Goal: Task Accomplishment & Management: Use online tool/utility

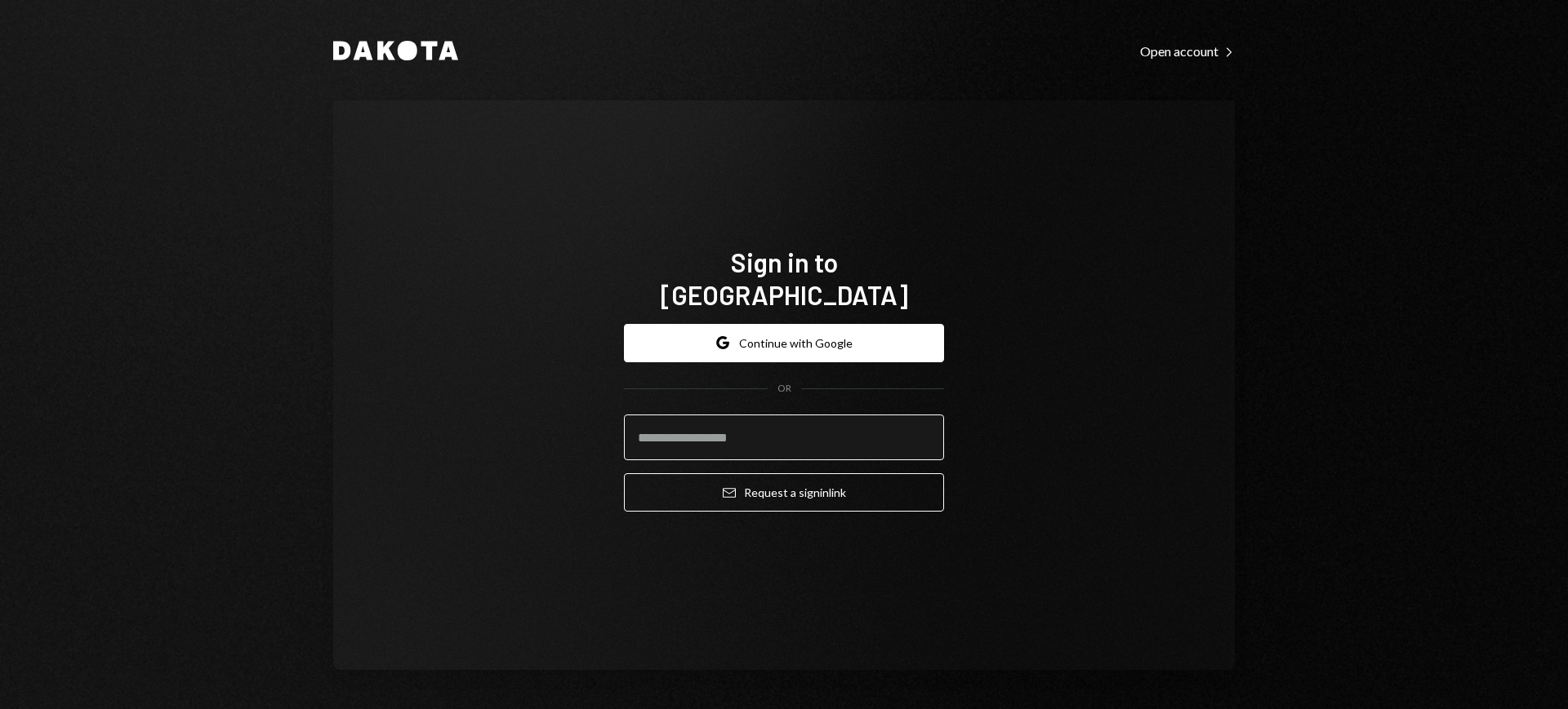
click at [826, 418] on input "email" at bounding box center [784, 437] width 320 height 46
click at [0, 708] on com-1password-button at bounding box center [0, 709] width 0 height 0
type input "**********"
click at [768, 479] on button "Email Request a sign in link" at bounding box center [784, 492] width 320 height 39
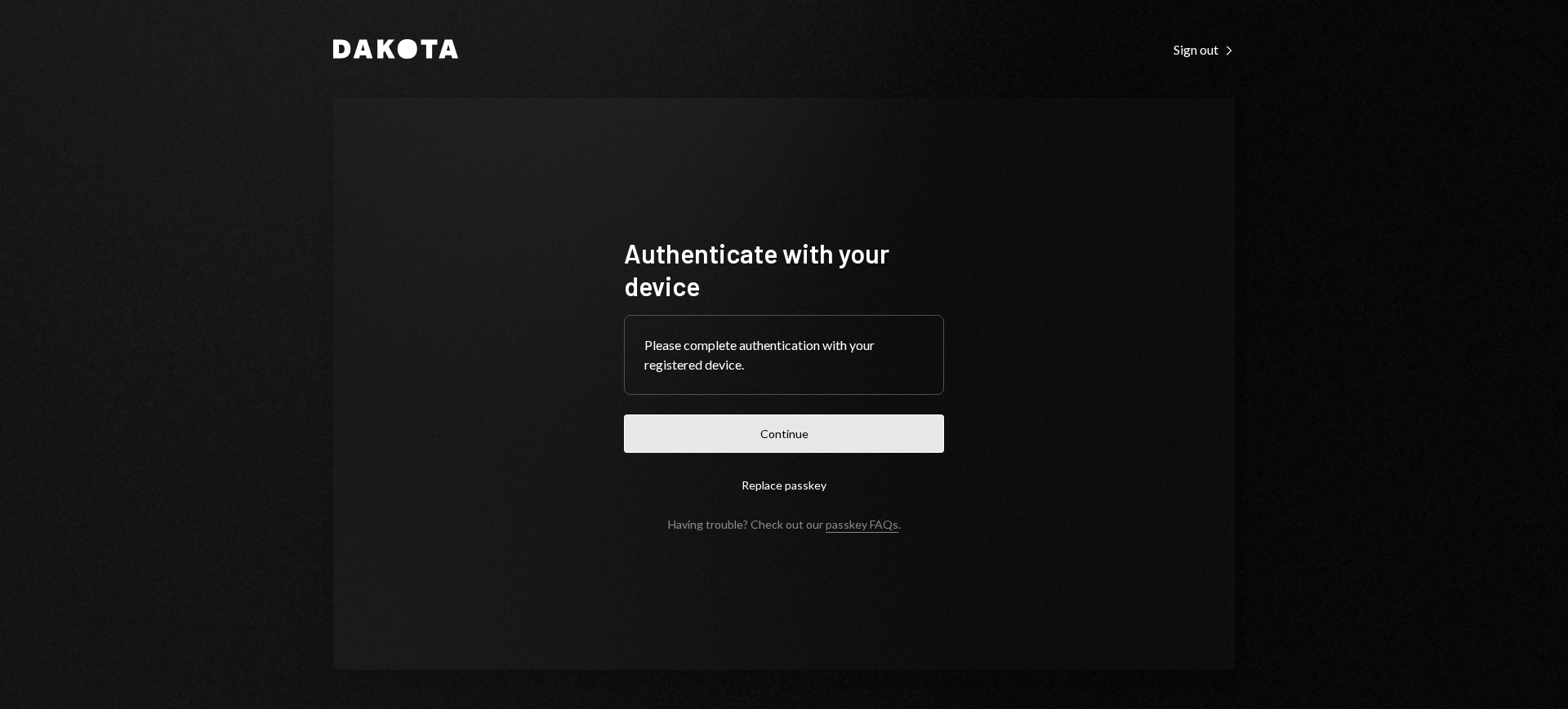
click at [862, 433] on button "Continue" at bounding box center [784, 433] width 320 height 39
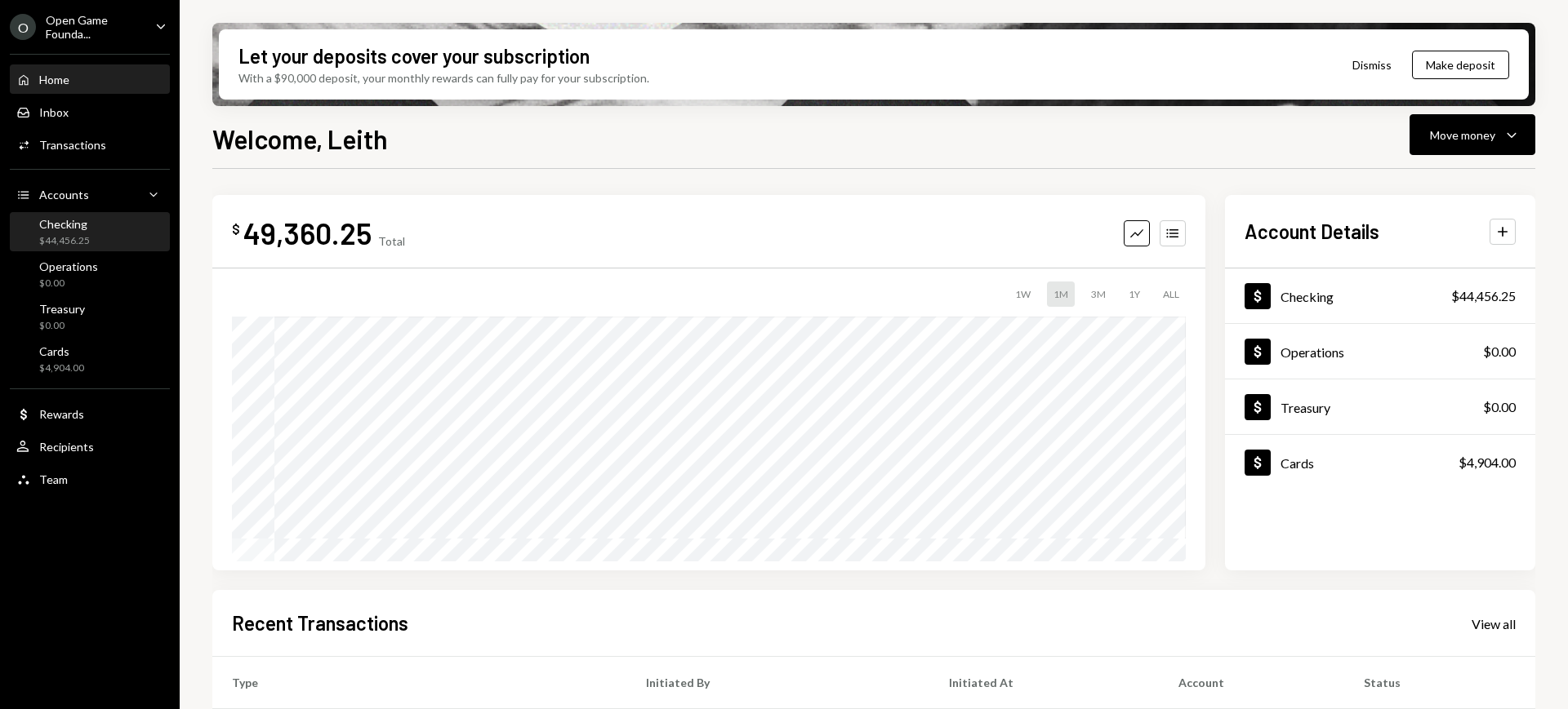
click at [93, 237] on div "Checking $44,456.25" at bounding box center [89, 233] width 147 height 31
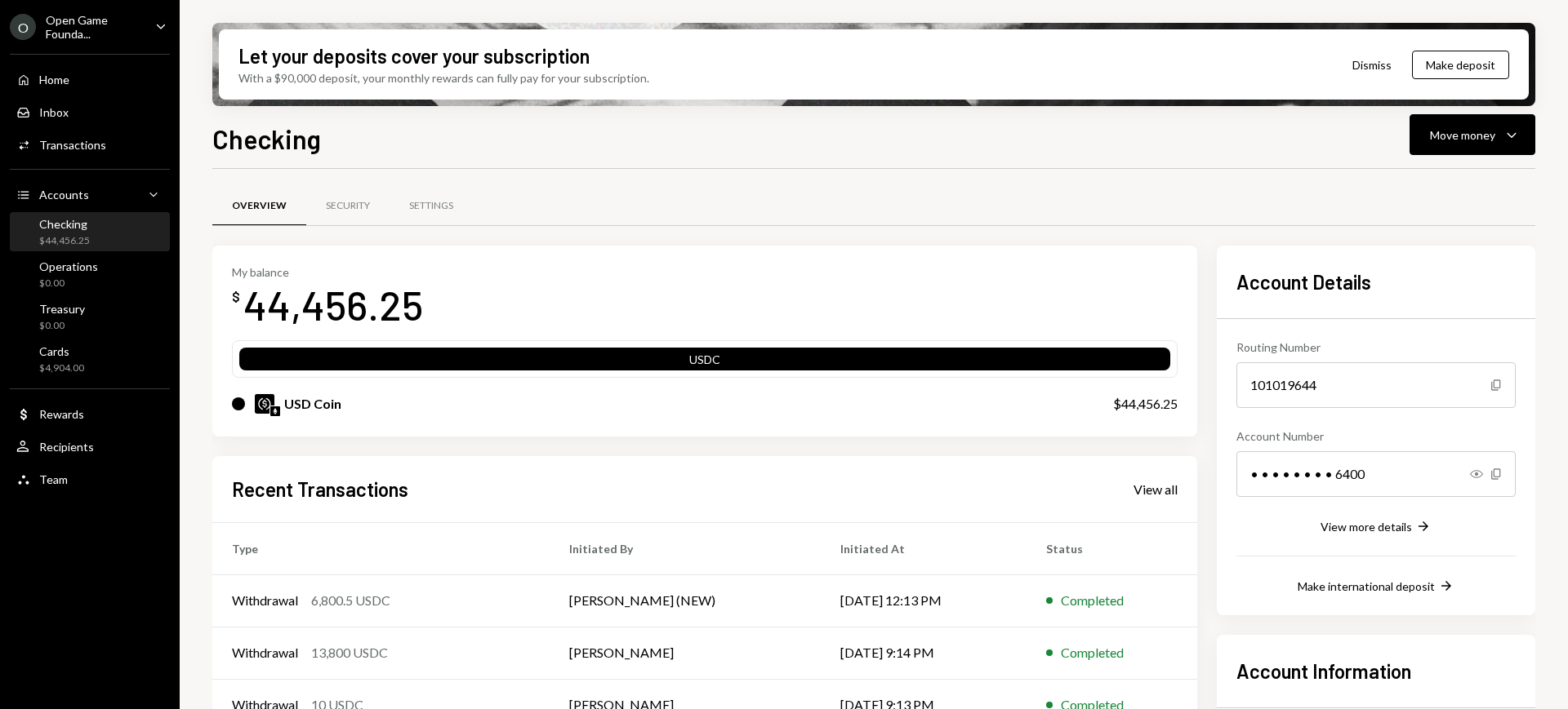
click at [120, 34] on div "Open Game Founda..." at bounding box center [94, 27] width 96 height 28
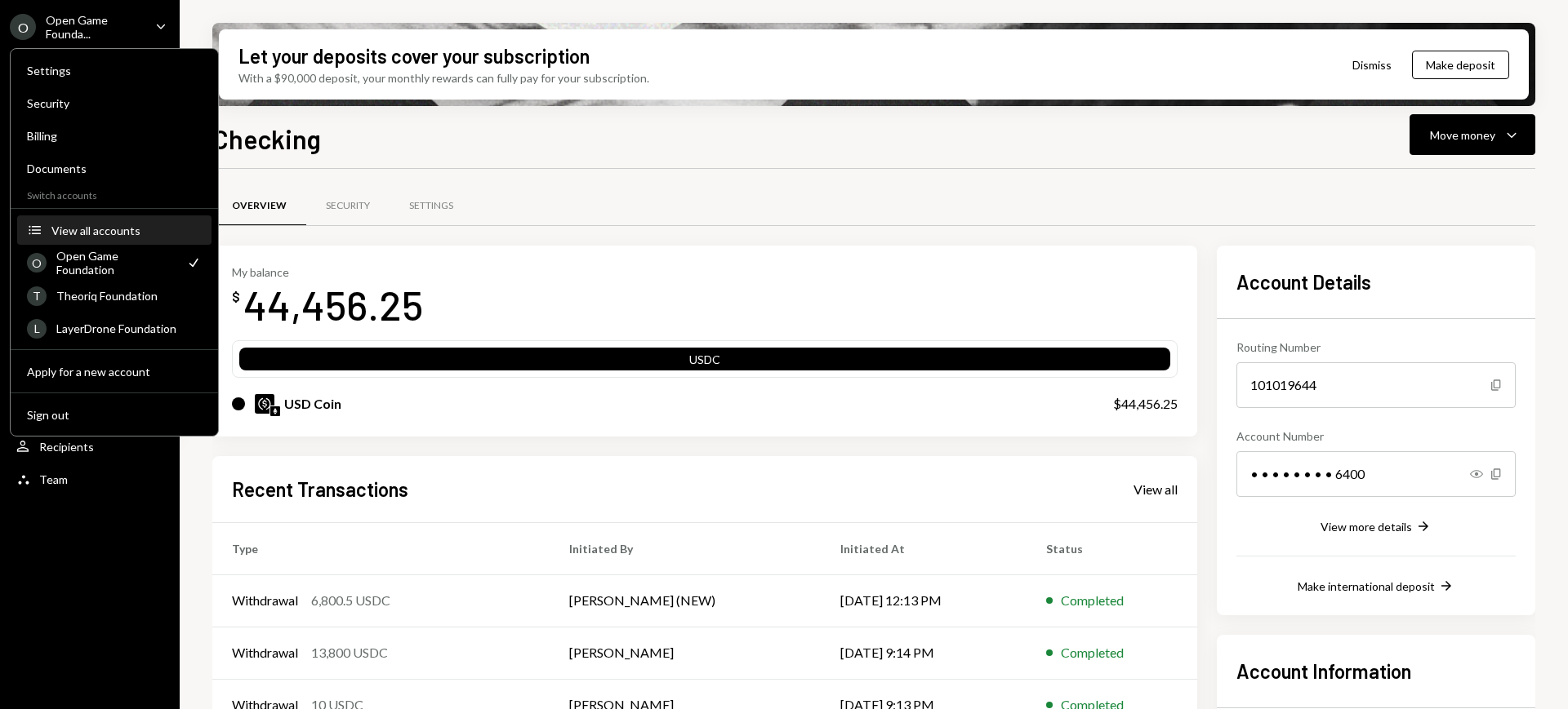
click at [146, 241] on button "Accounts View all accounts" at bounding box center [114, 231] width 194 height 30
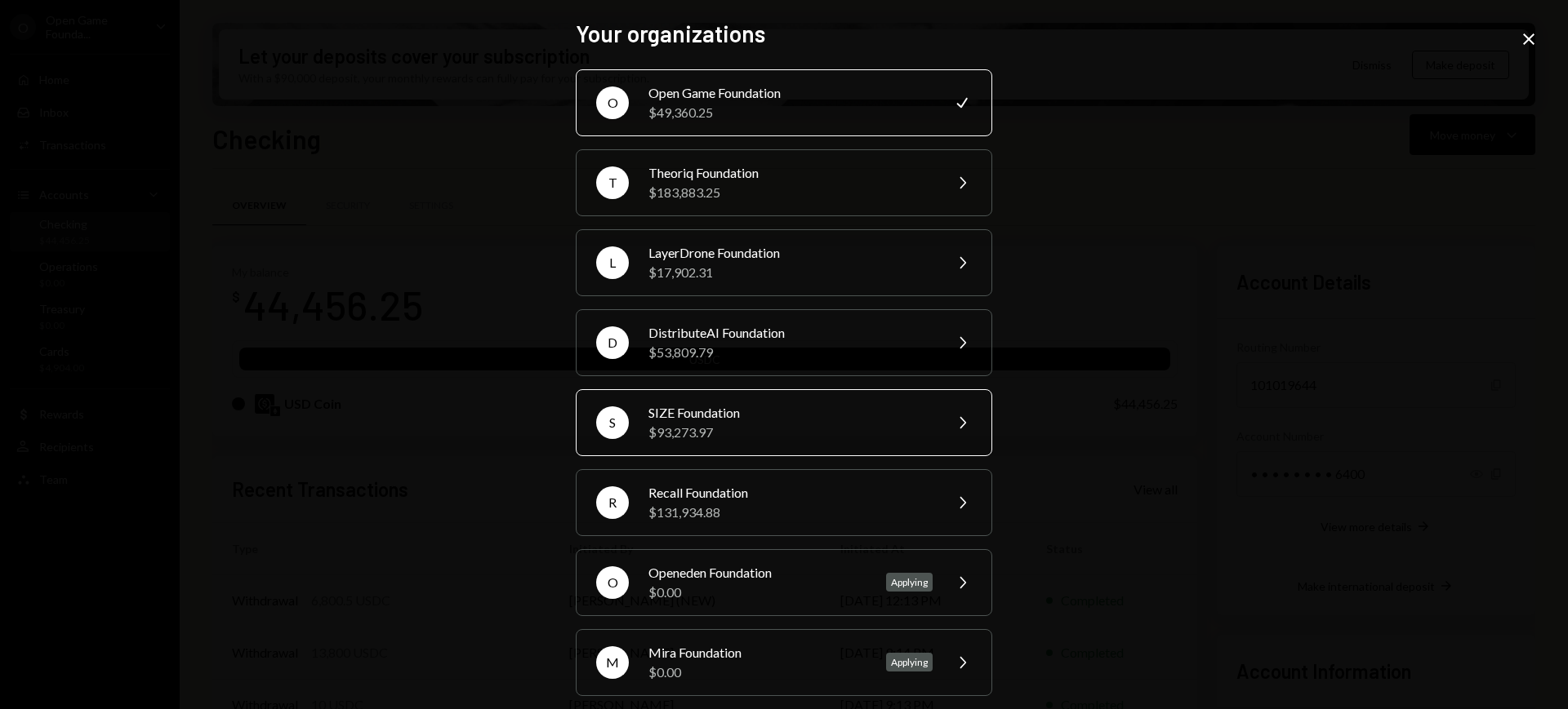
click at [797, 422] on div "$93,273.97" at bounding box center [790, 432] width 284 height 20
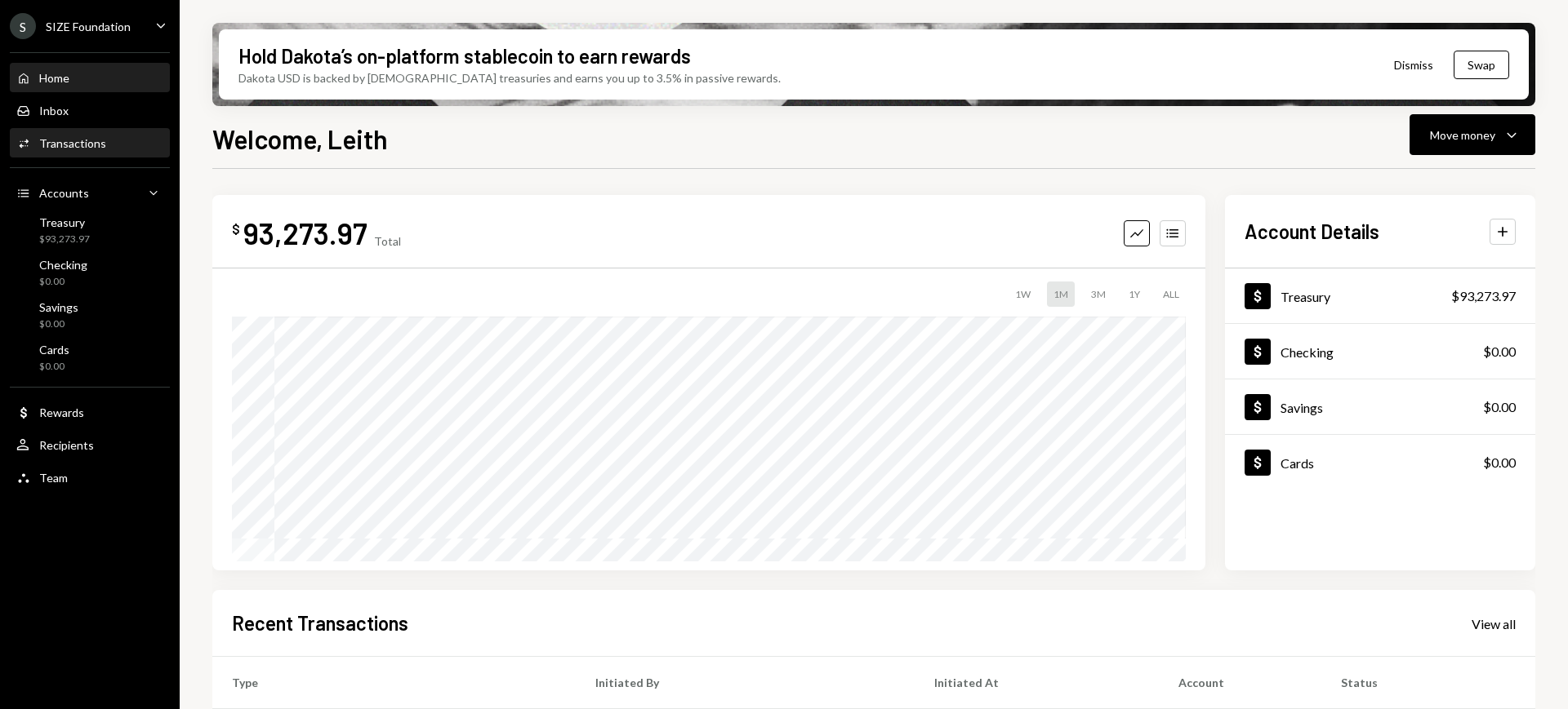
click at [102, 146] on div "Transactions" at bounding box center [73, 143] width 67 height 13
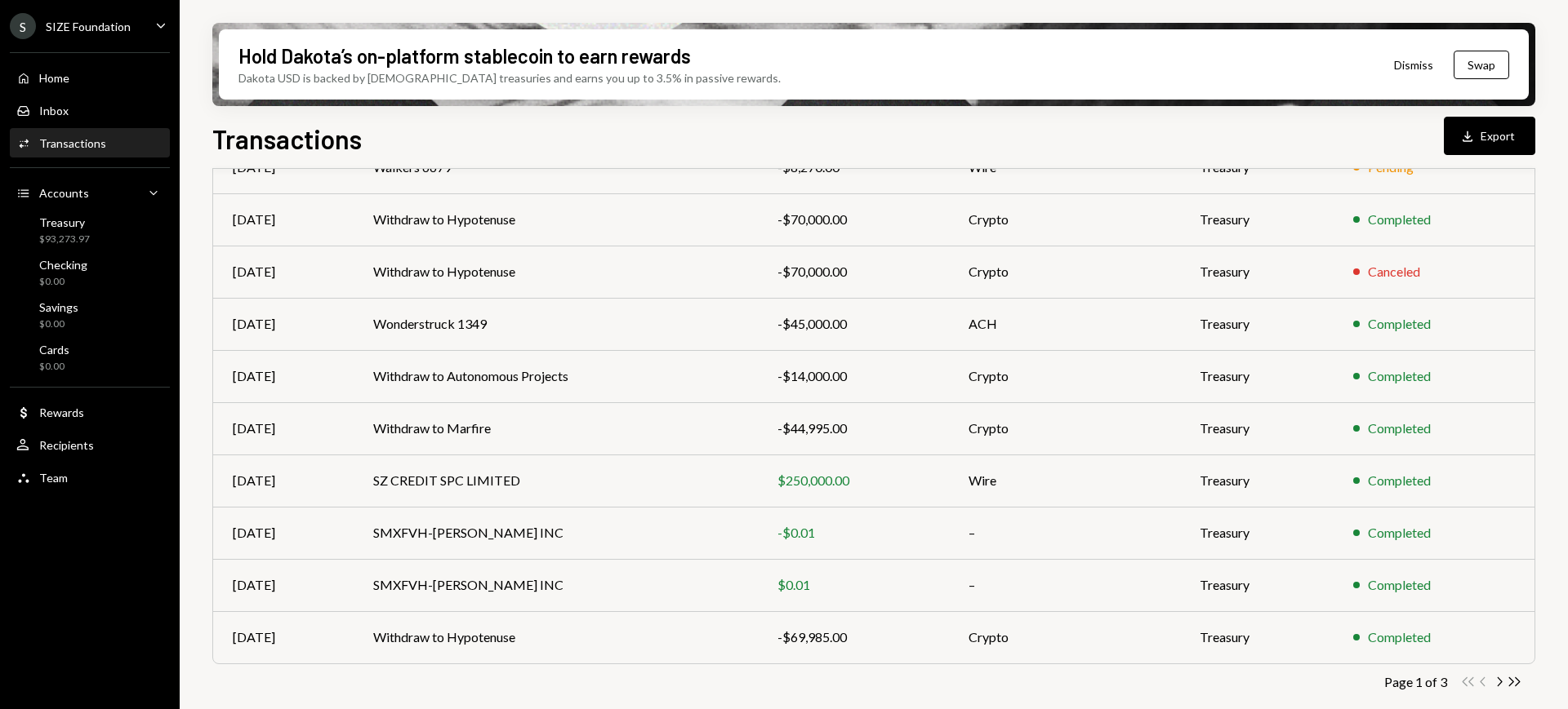
scroll to position [220, 0]
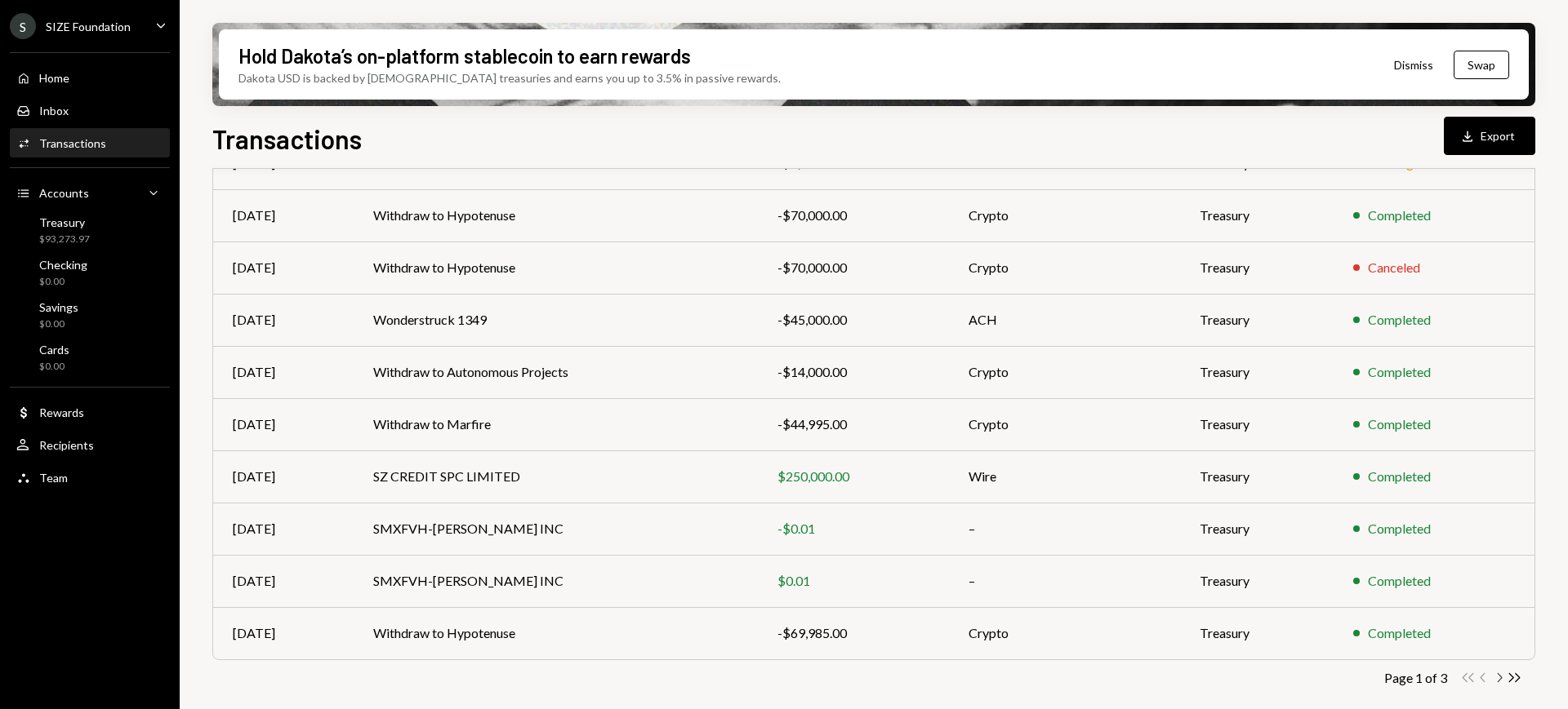
click at [1500, 676] on icon "Chevron Right" at bounding box center [1498, 678] width 15 height 15
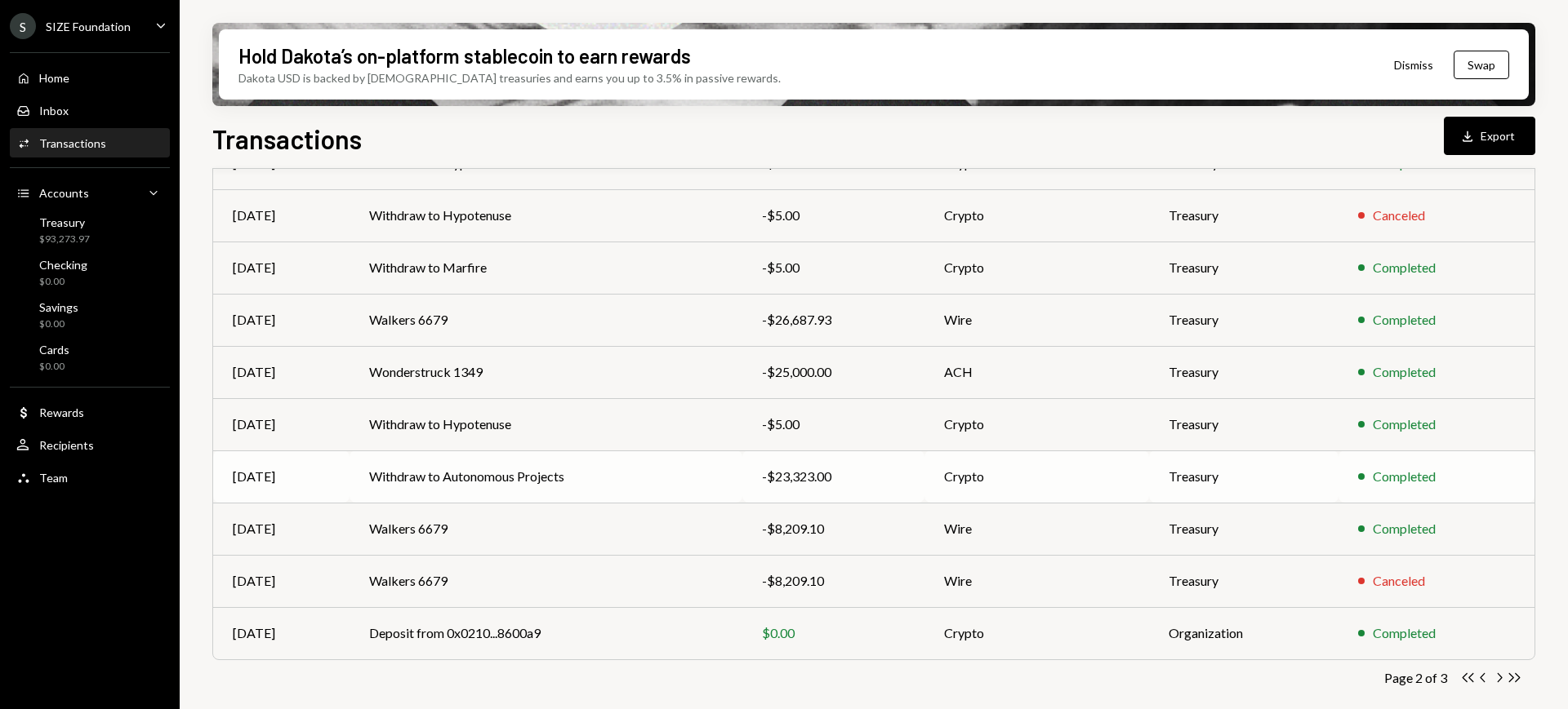
click at [904, 474] on div "-$23,323.00" at bounding box center [833, 477] width 143 height 20
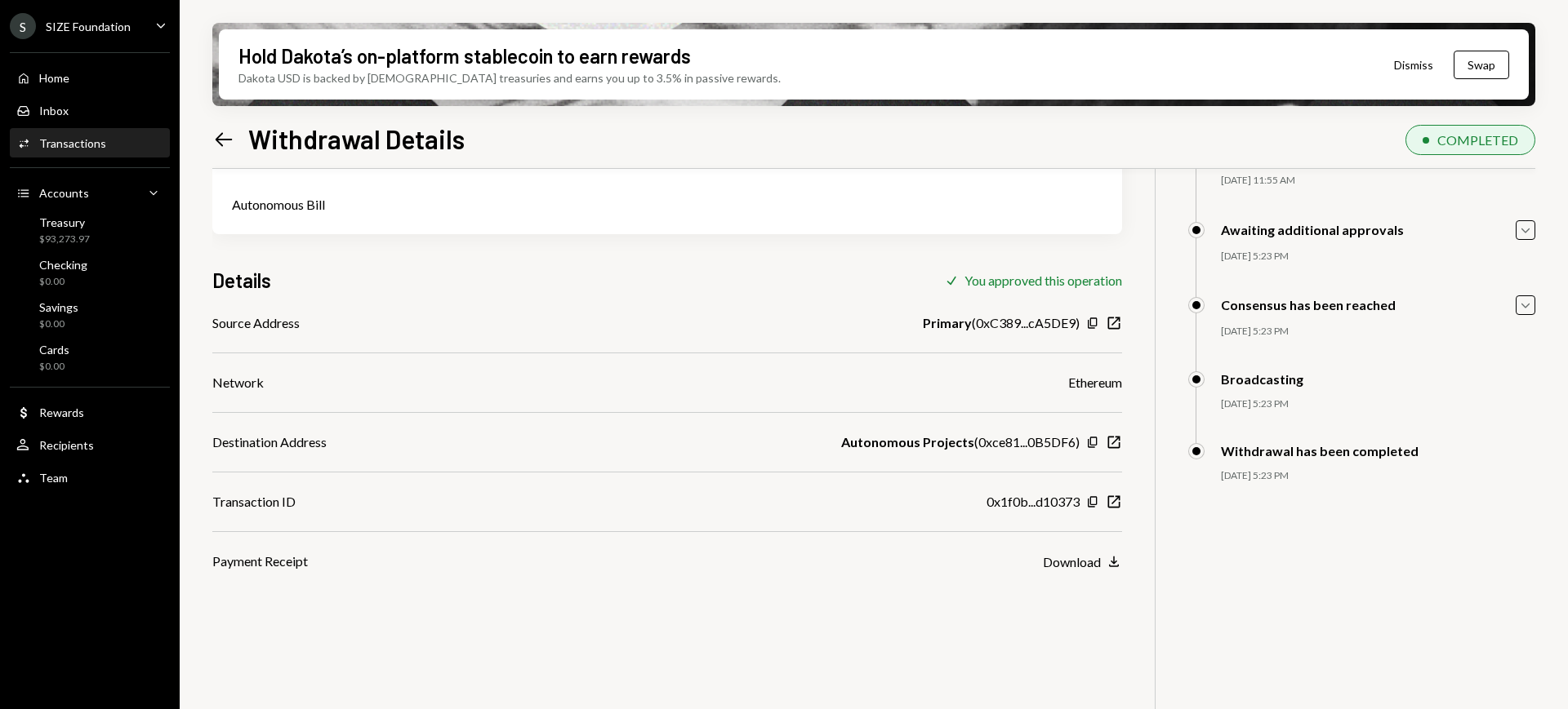
scroll to position [122, 0]
click at [1114, 502] on icon "New Window" at bounding box center [1114, 501] width 16 height 16
click at [90, 29] on div "SIZE Foundation" at bounding box center [88, 26] width 85 height 13
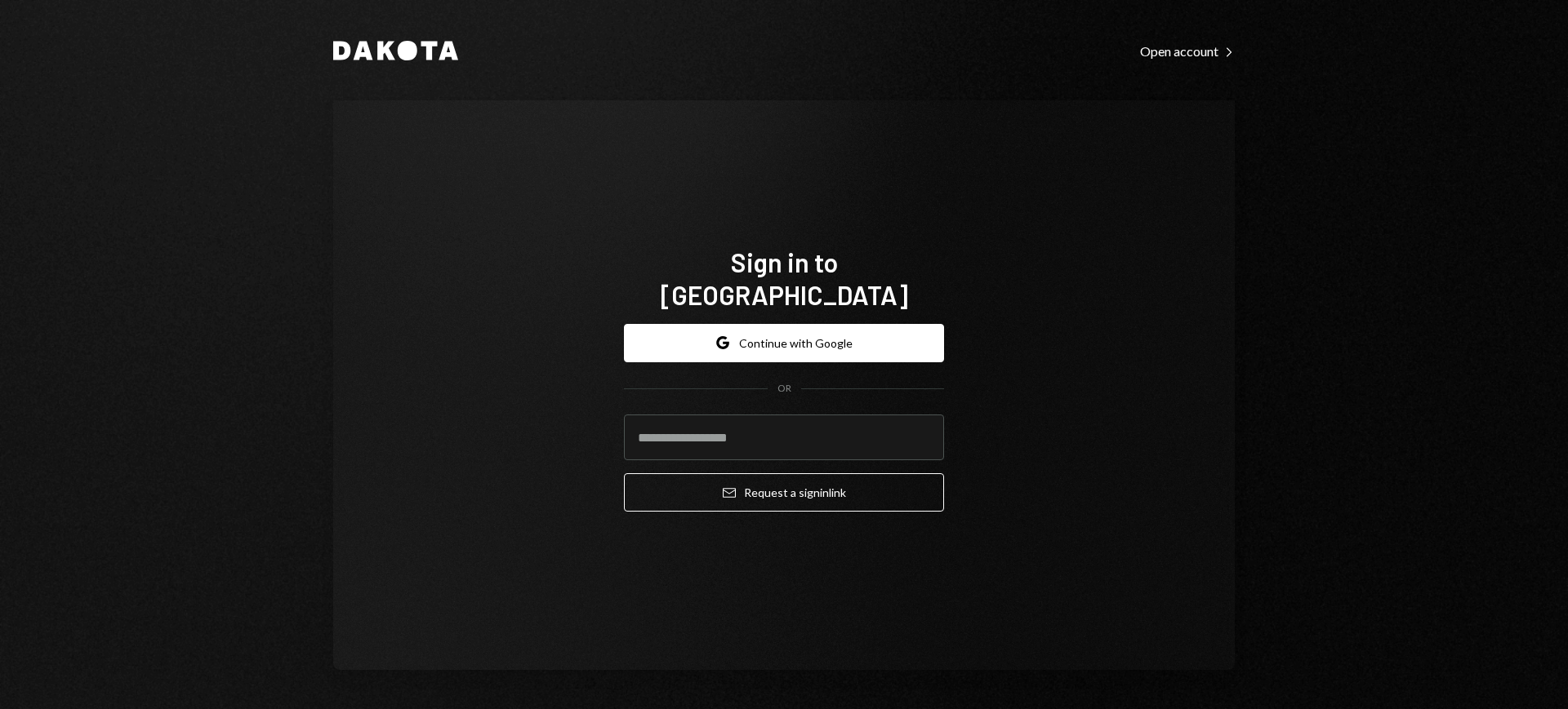
type input "**********"
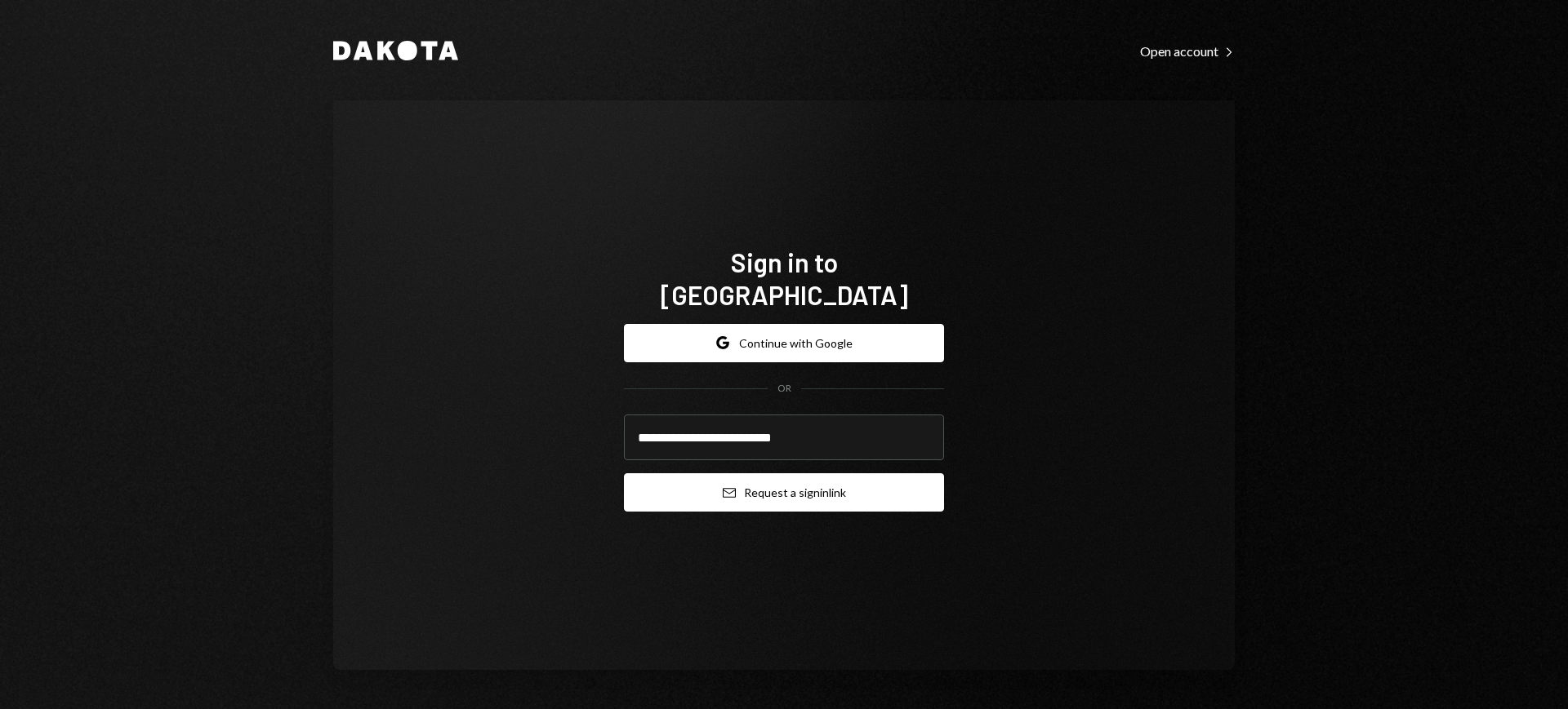
click at [760, 474] on button "Email Request a sign in link" at bounding box center [784, 492] width 320 height 39
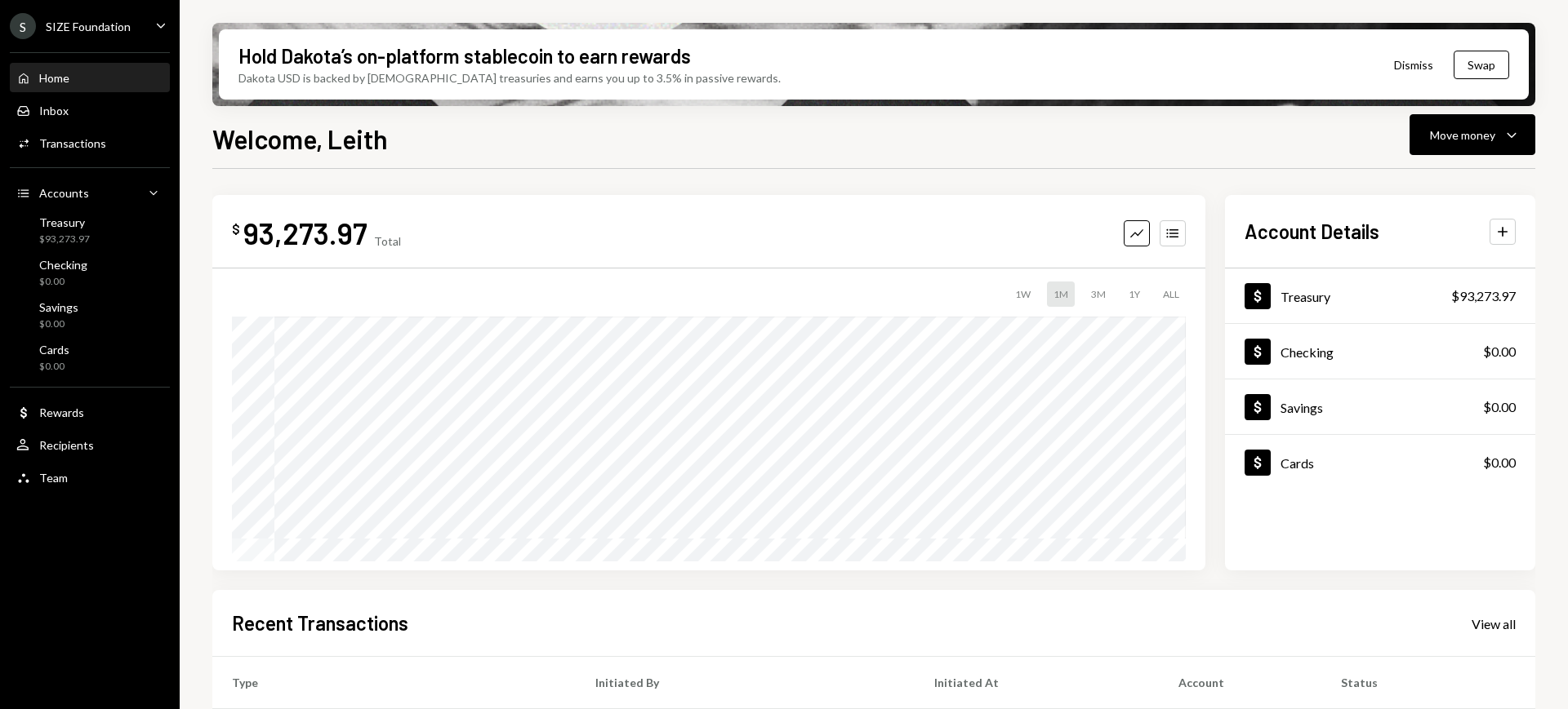
click at [105, 31] on div "SIZE Foundation" at bounding box center [88, 26] width 85 height 13
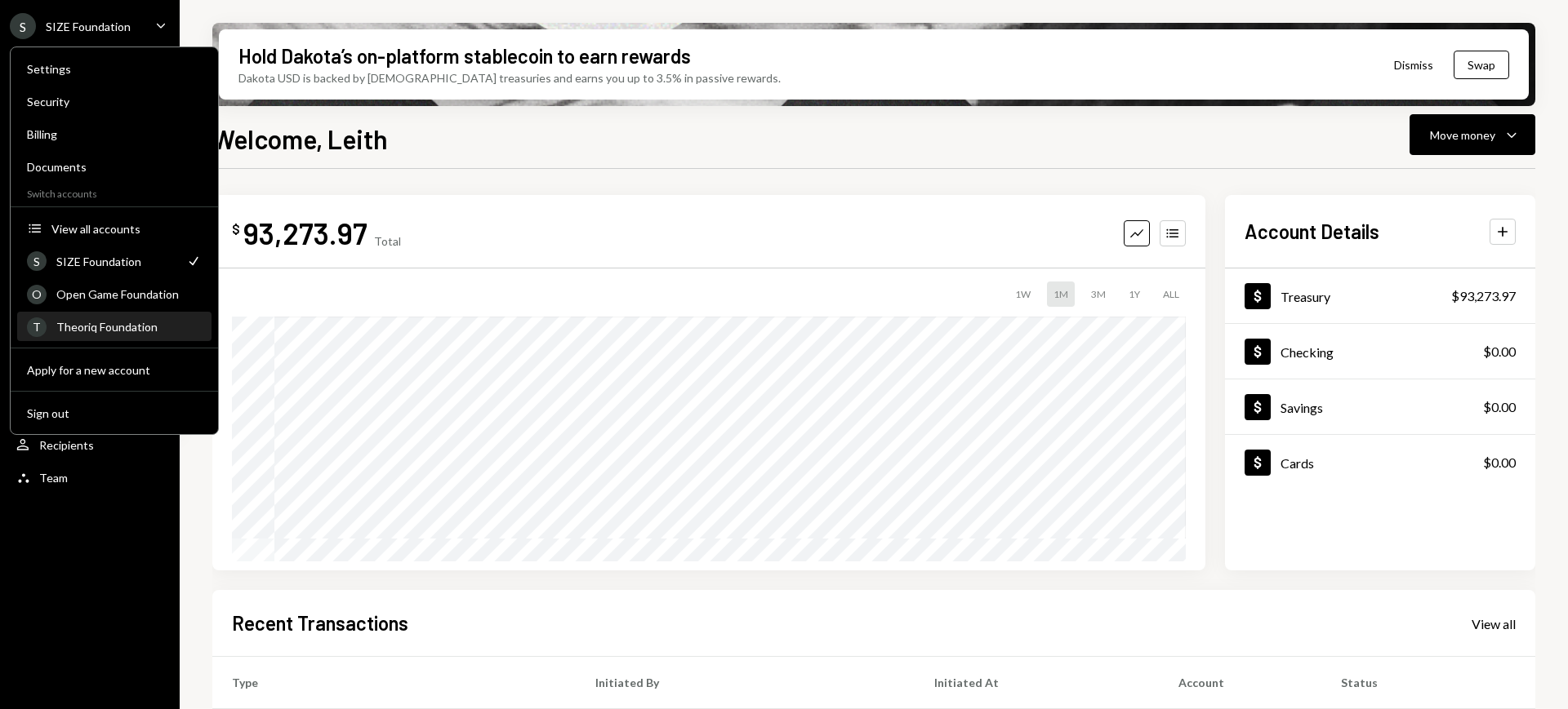
click at [136, 332] on div "Theoriq Foundation" at bounding box center [129, 326] width 146 height 13
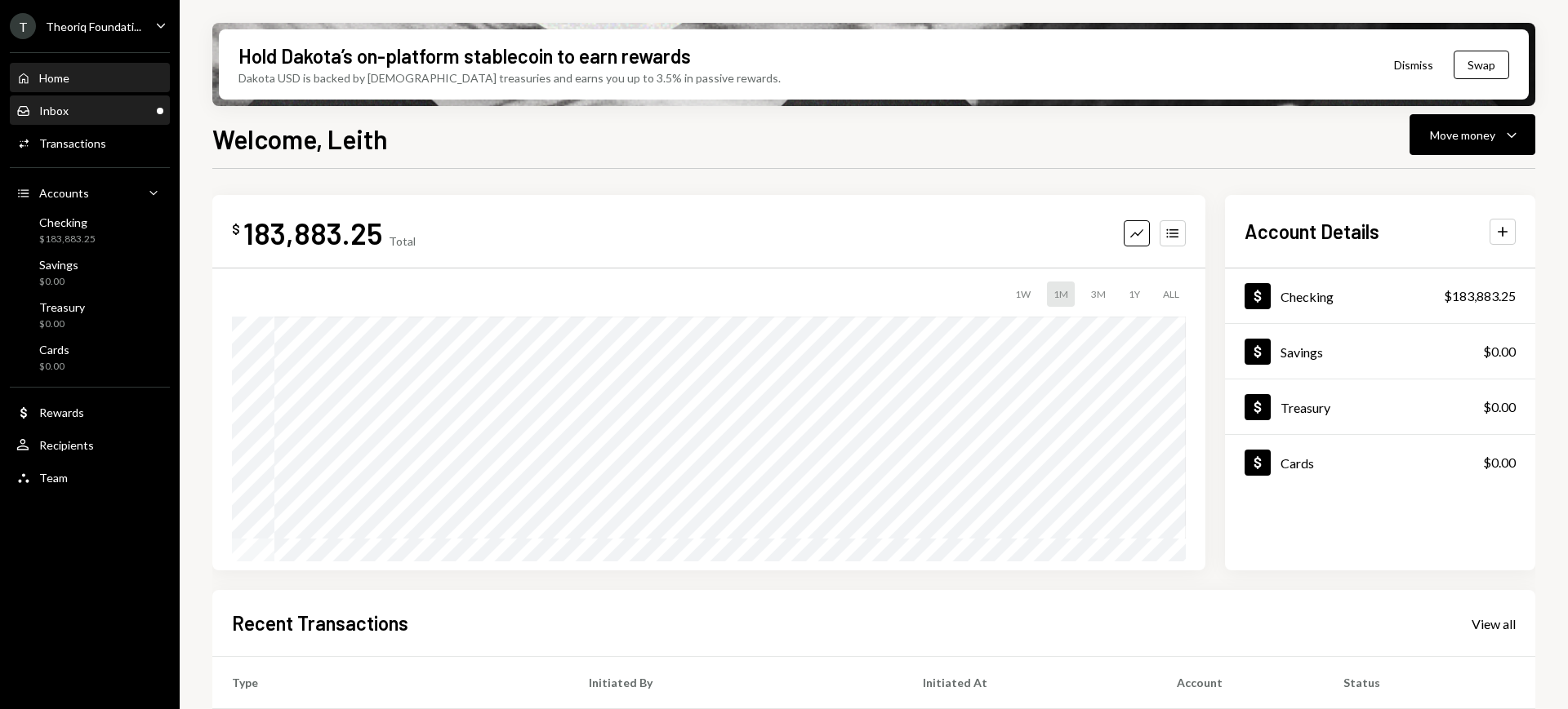
click at [134, 120] on div "Inbox Inbox" at bounding box center [89, 111] width 147 height 28
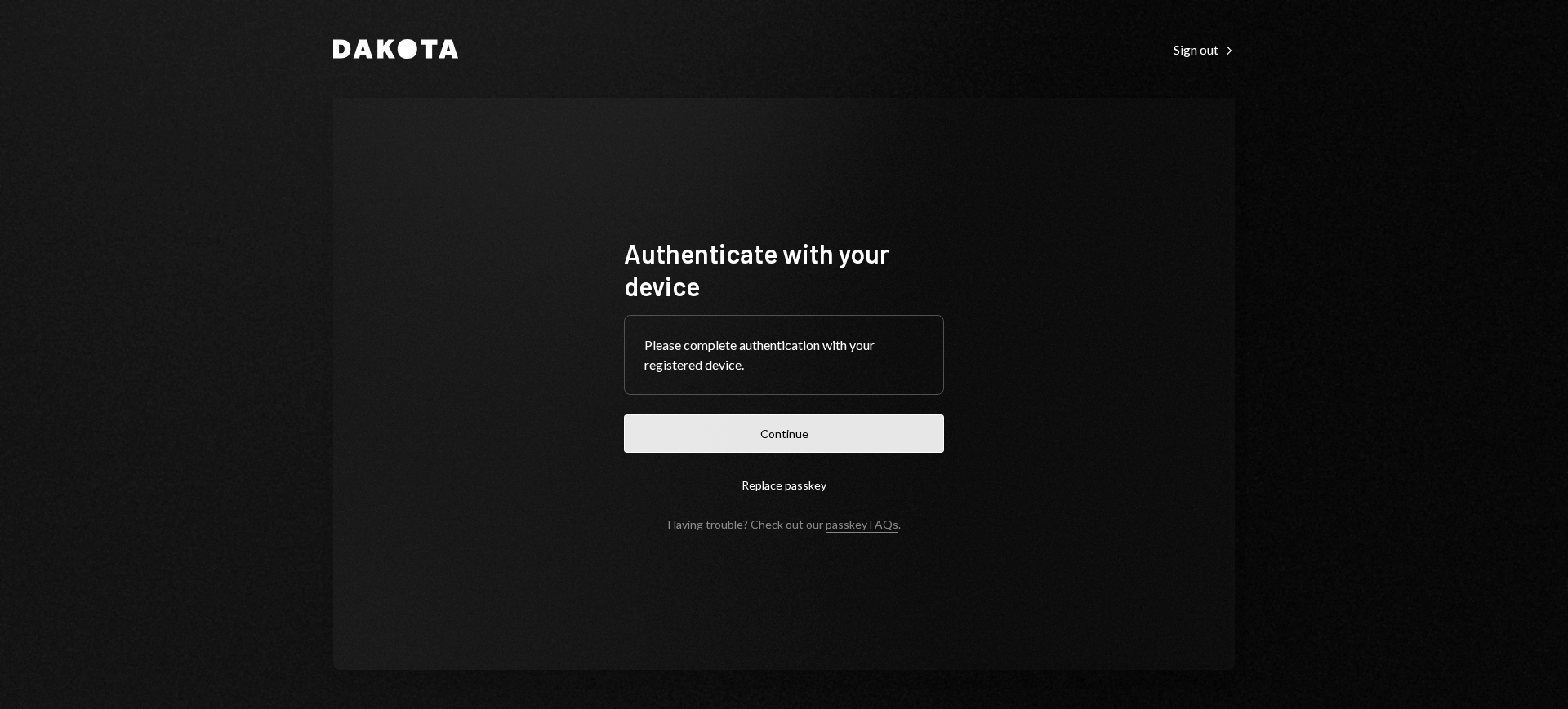
click at [810, 430] on button "Continue" at bounding box center [784, 433] width 320 height 39
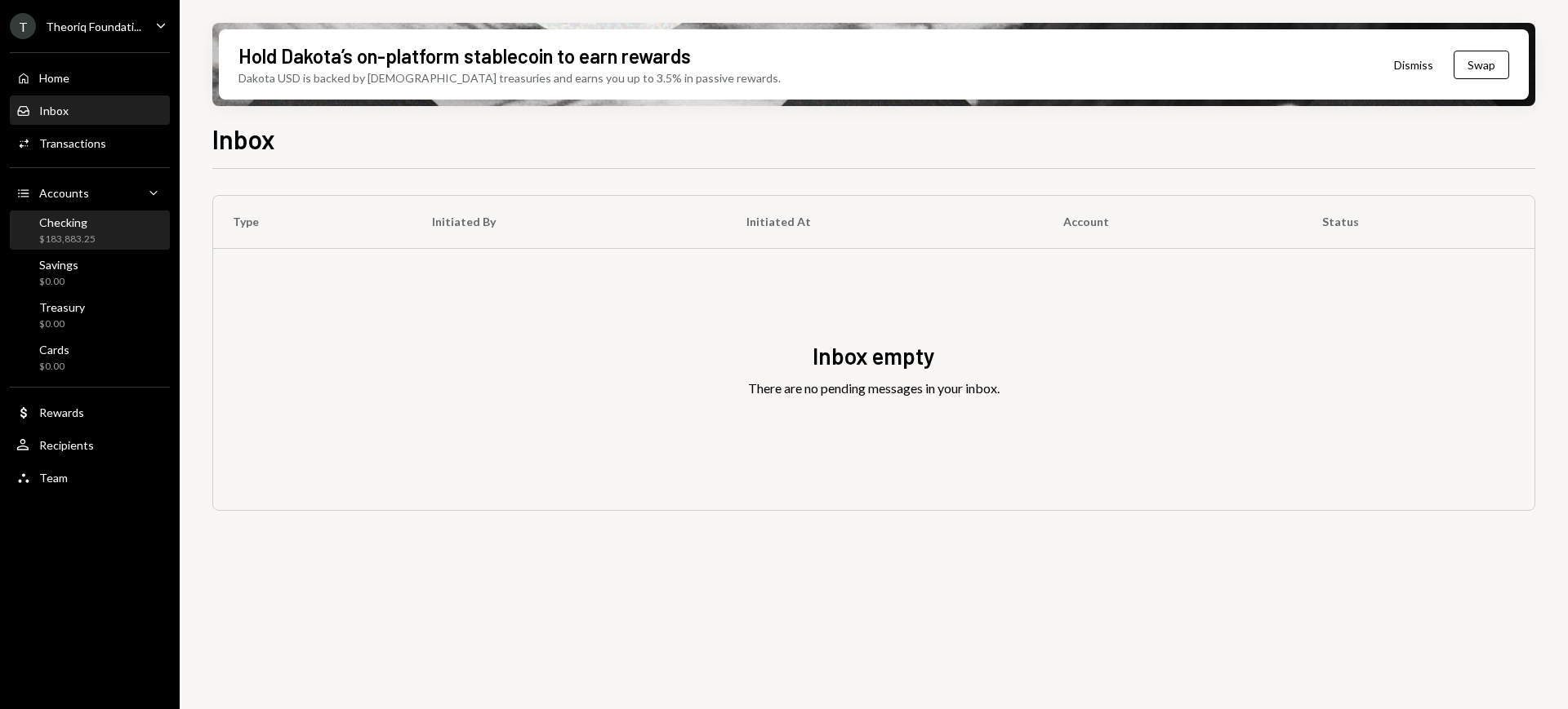
click at [78, 218] on div "Checking" at bounding box center [67, 222] width 57 height 13
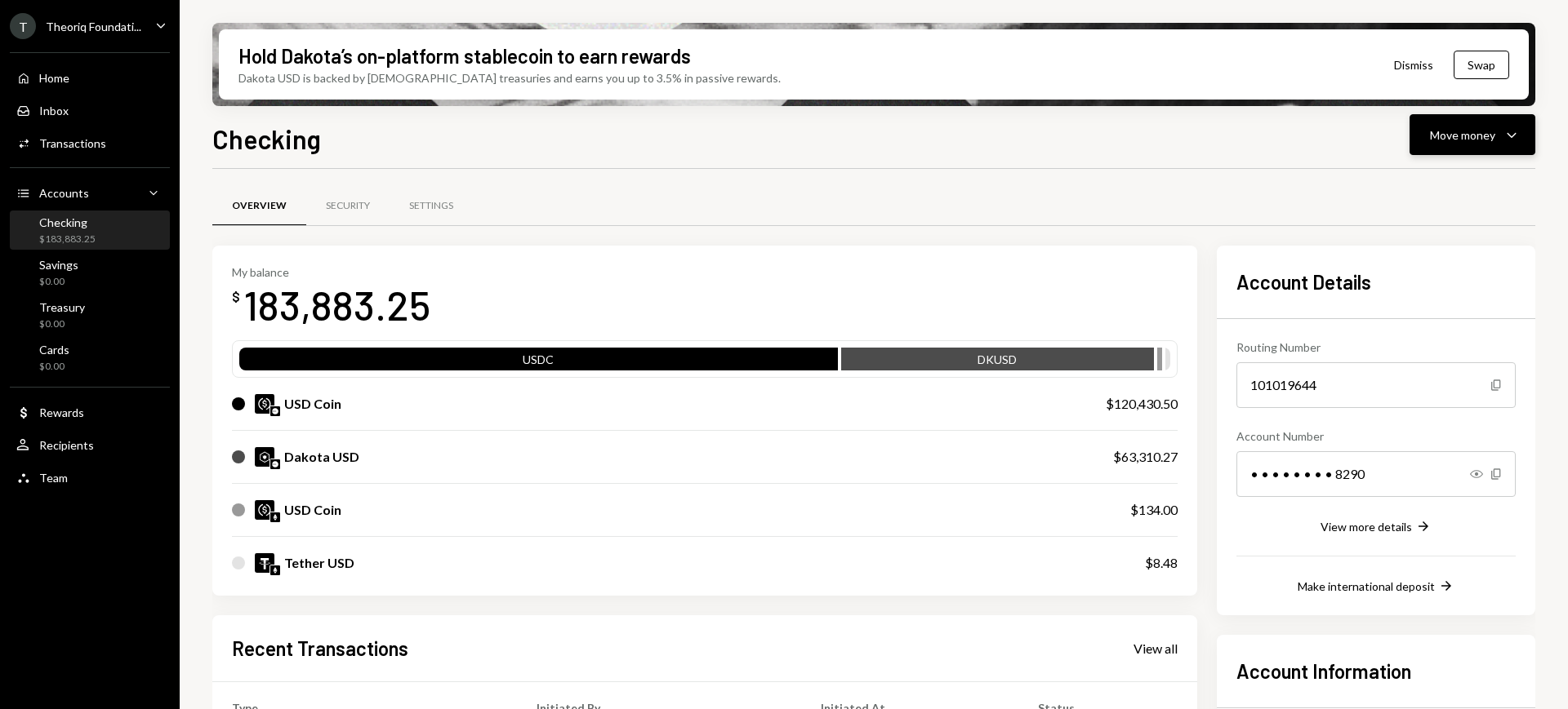
click at [1510, 129] on icon "Caret Down" at bounding box center [1511, 135] width 20 height 20
click at [1476, 182] on div "Send" at bounding box center [1459, 183] width 120 height 17
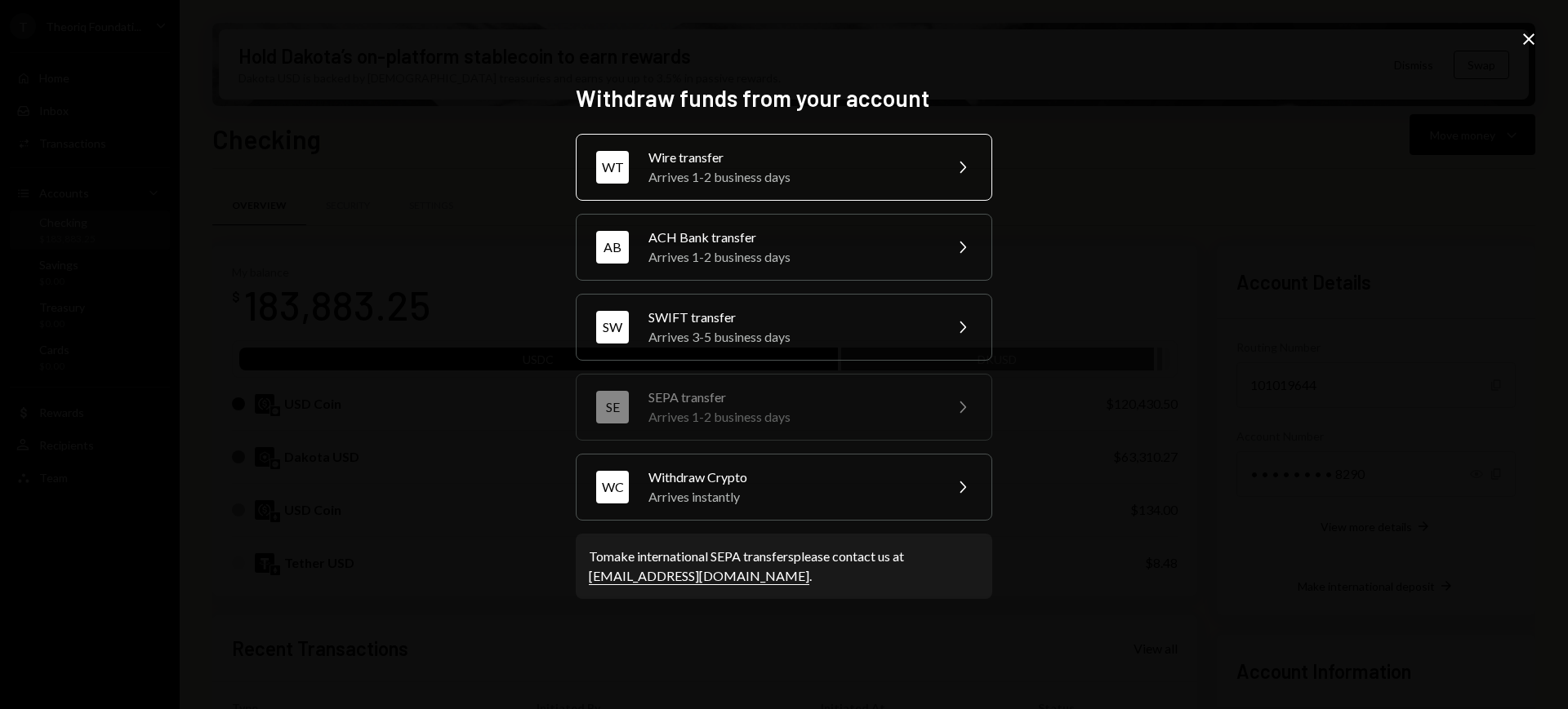
click at [935, 155] on div "WT Wire transfer Arrives 1-2 business days Chevron Right" at bounding box center [783, 167] width 416 height 66
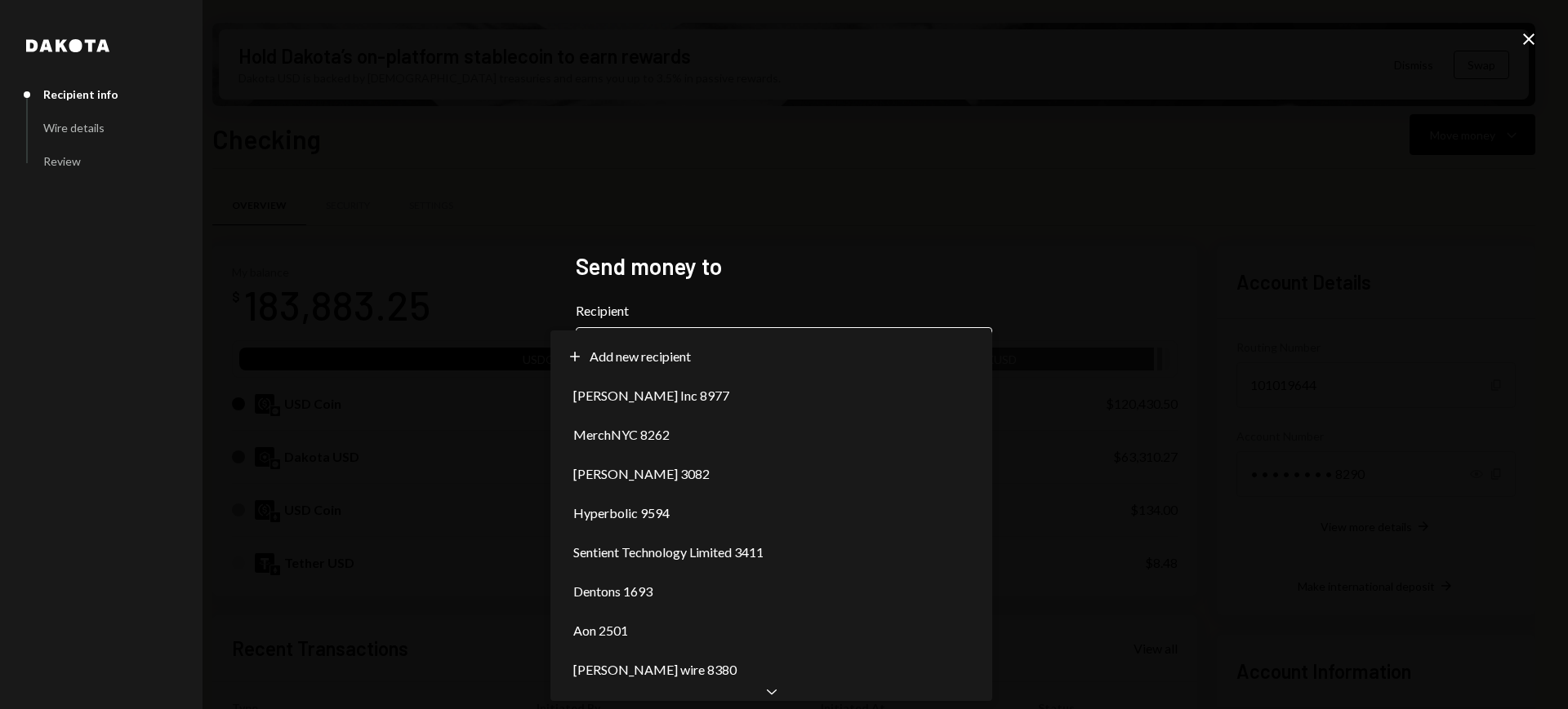
click at [932, 371] on body "T Theoriq Foundati... Caret Down Home Home Inbox Inbox Activities Transactions …" at bounding box center [784, 354] width 1568 height 709
select select "**********"
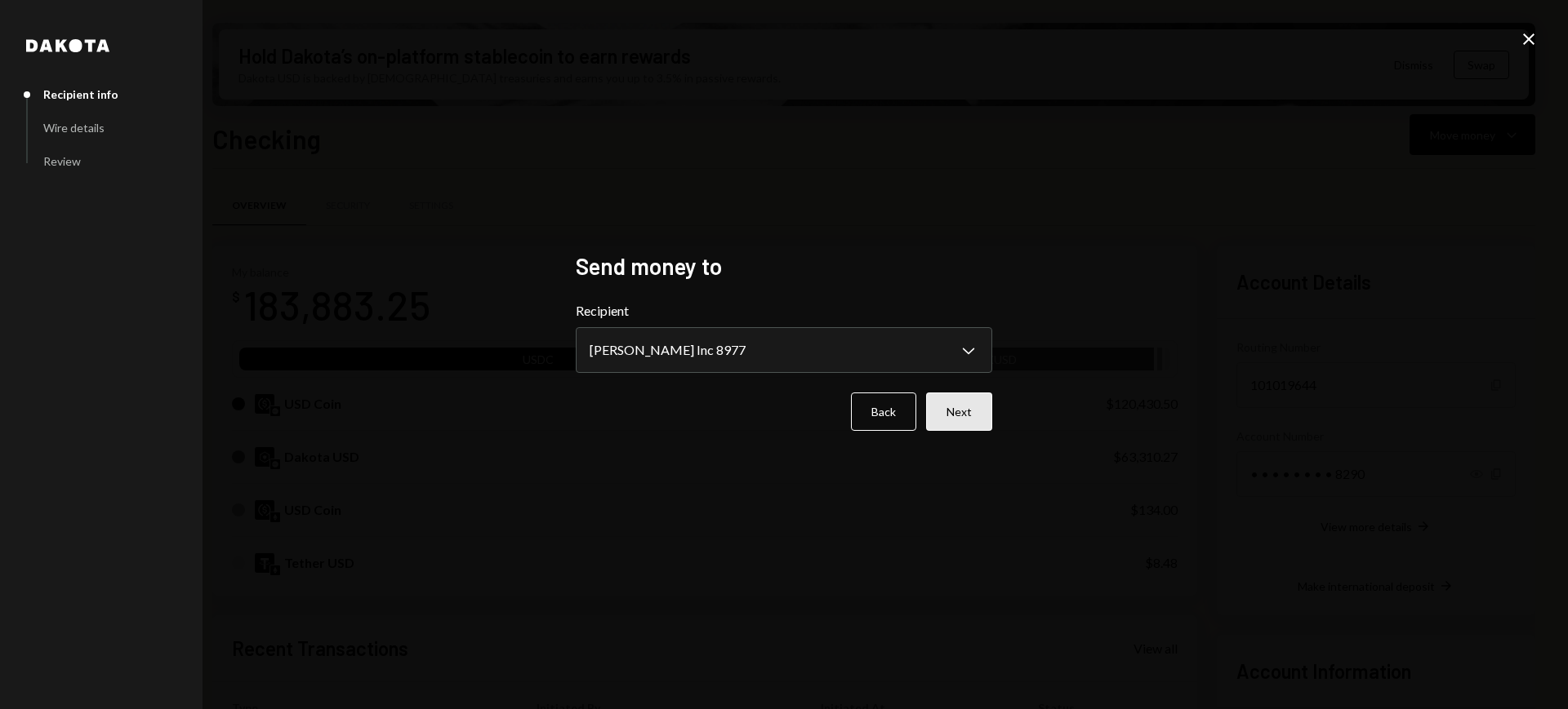
click at [958, 401] on button "Next" at bounding box center [959, 412] width 67 height 39
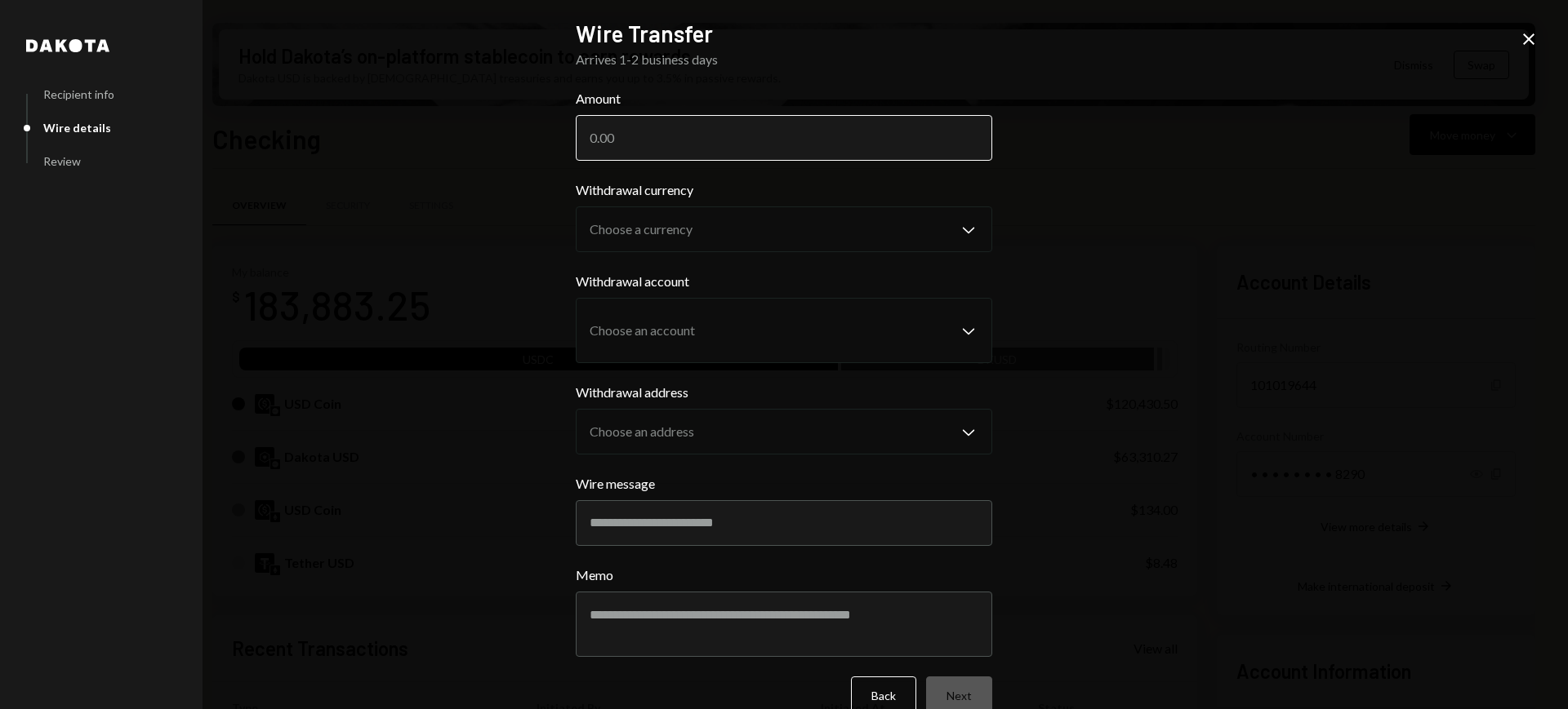
click at [854, 136] on input "Amount" at bounding box center [783, 137] width 416 height 46
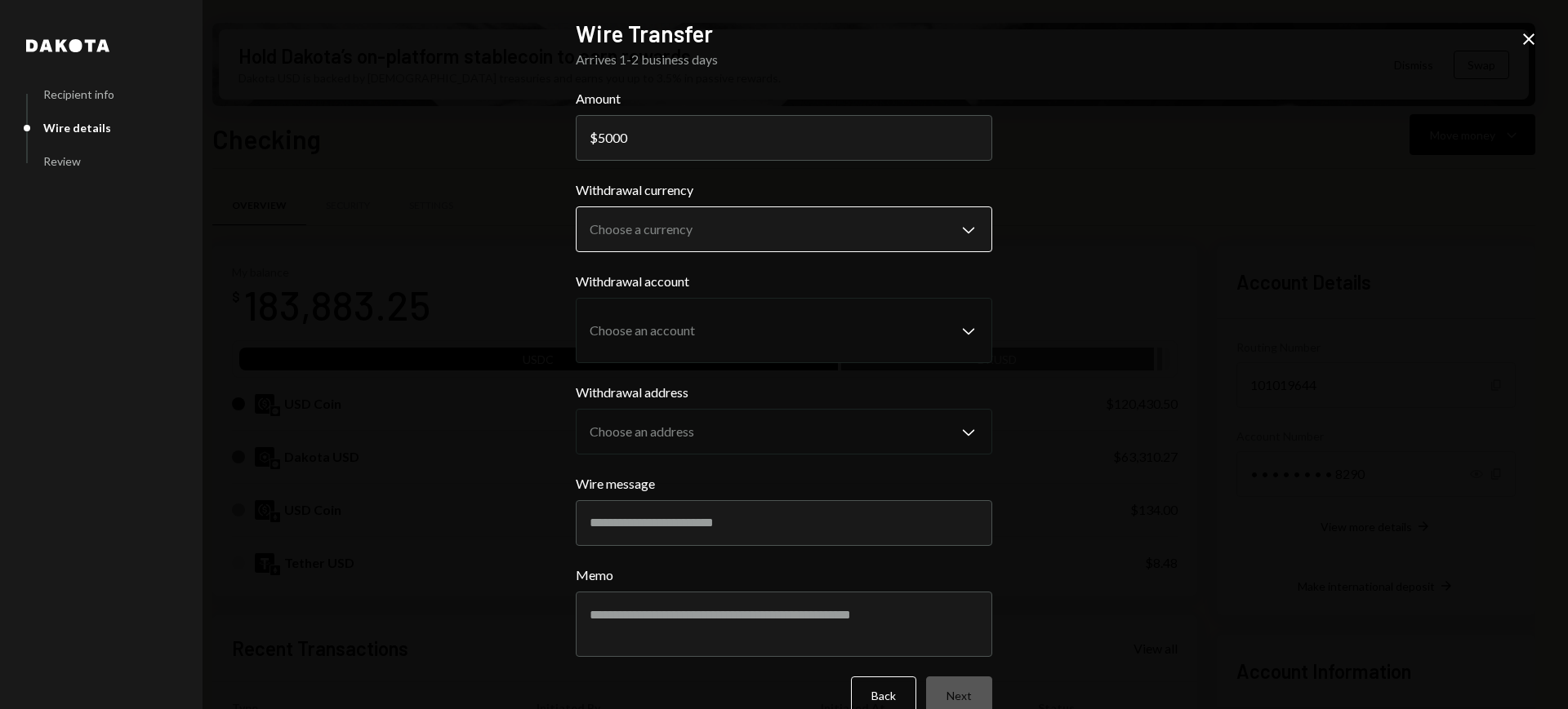
type input "5000"
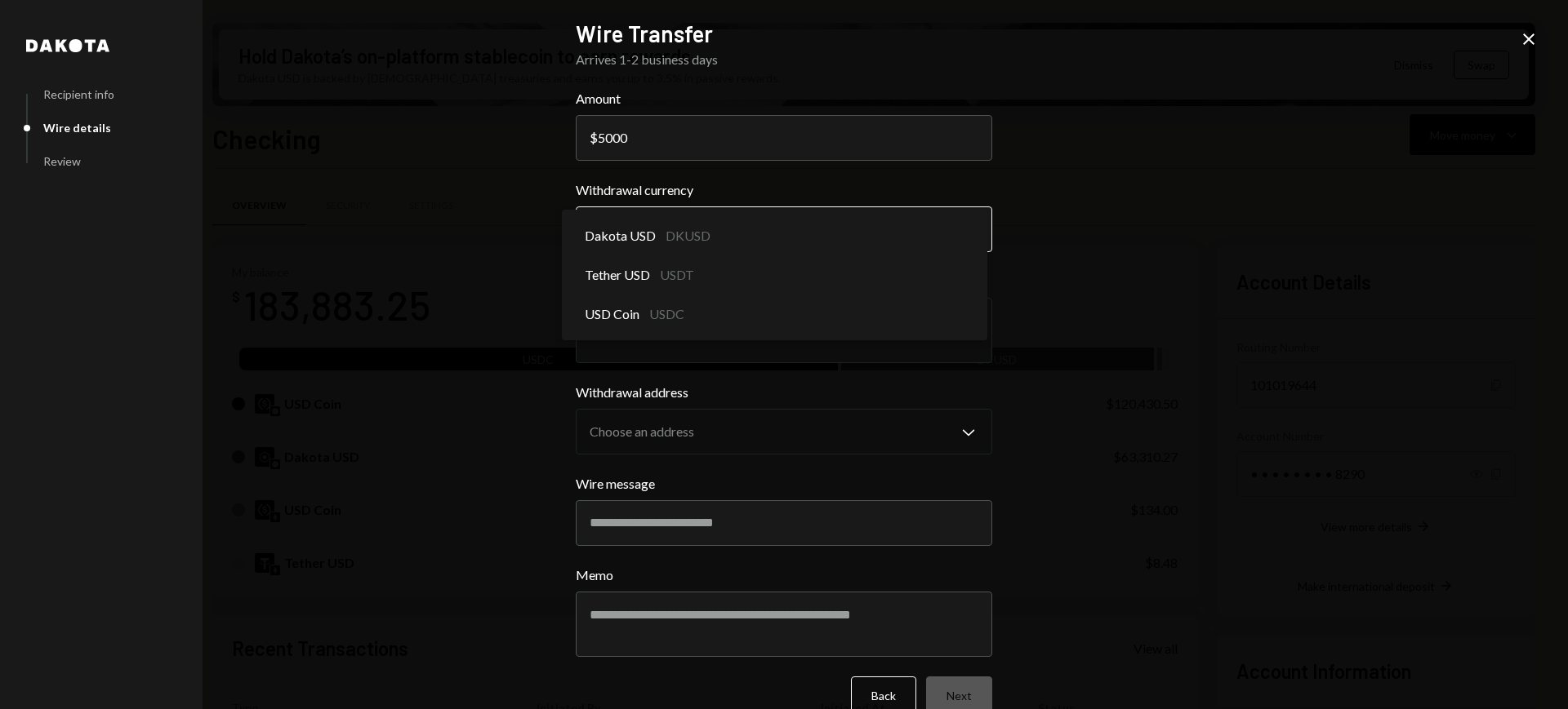
click at [896, 218] on body "T Theoriq Foundati... Caret Down Home Home Inbox Inbox Activities Transactions …" at bounding box center [784, 354] width 1568 height 709
select select "*****"
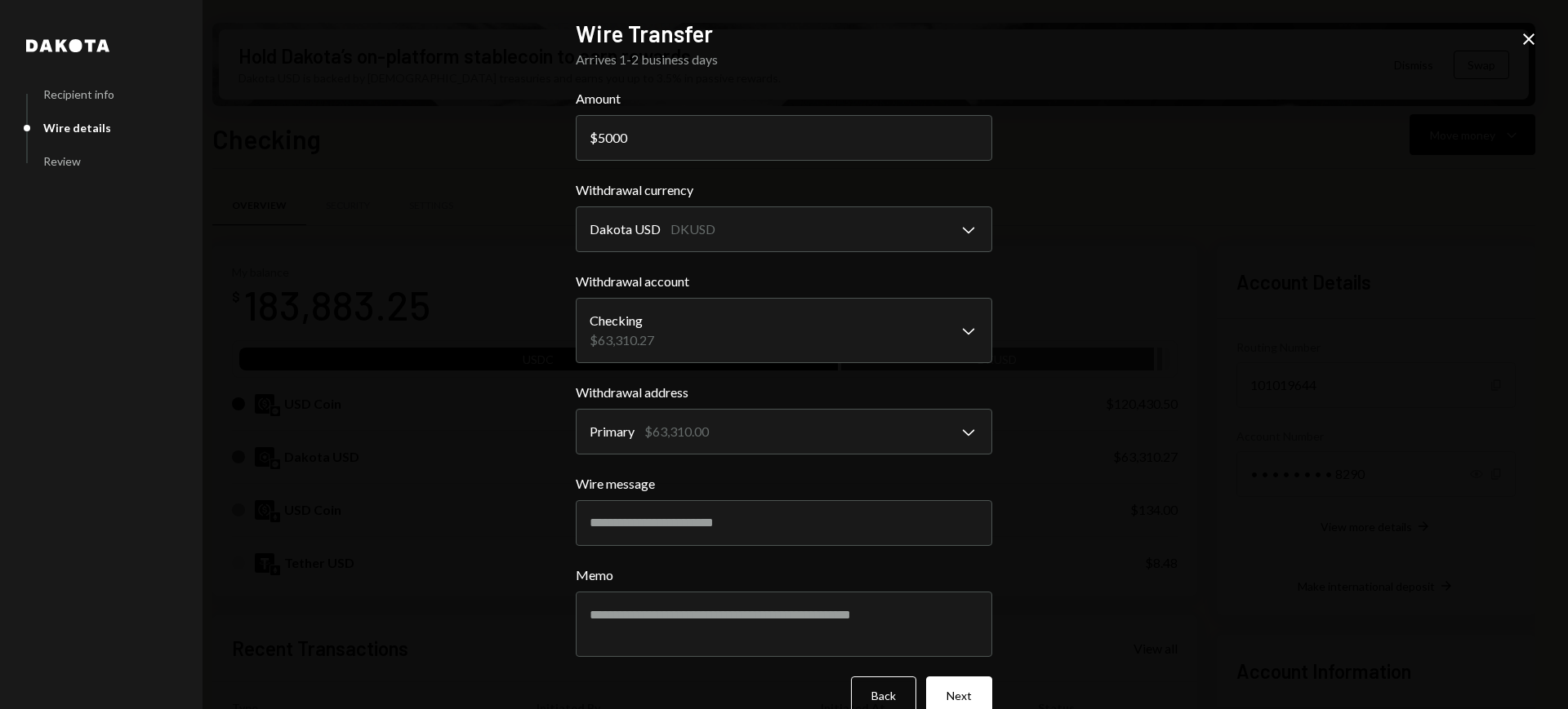
scroll to position [31, 0]
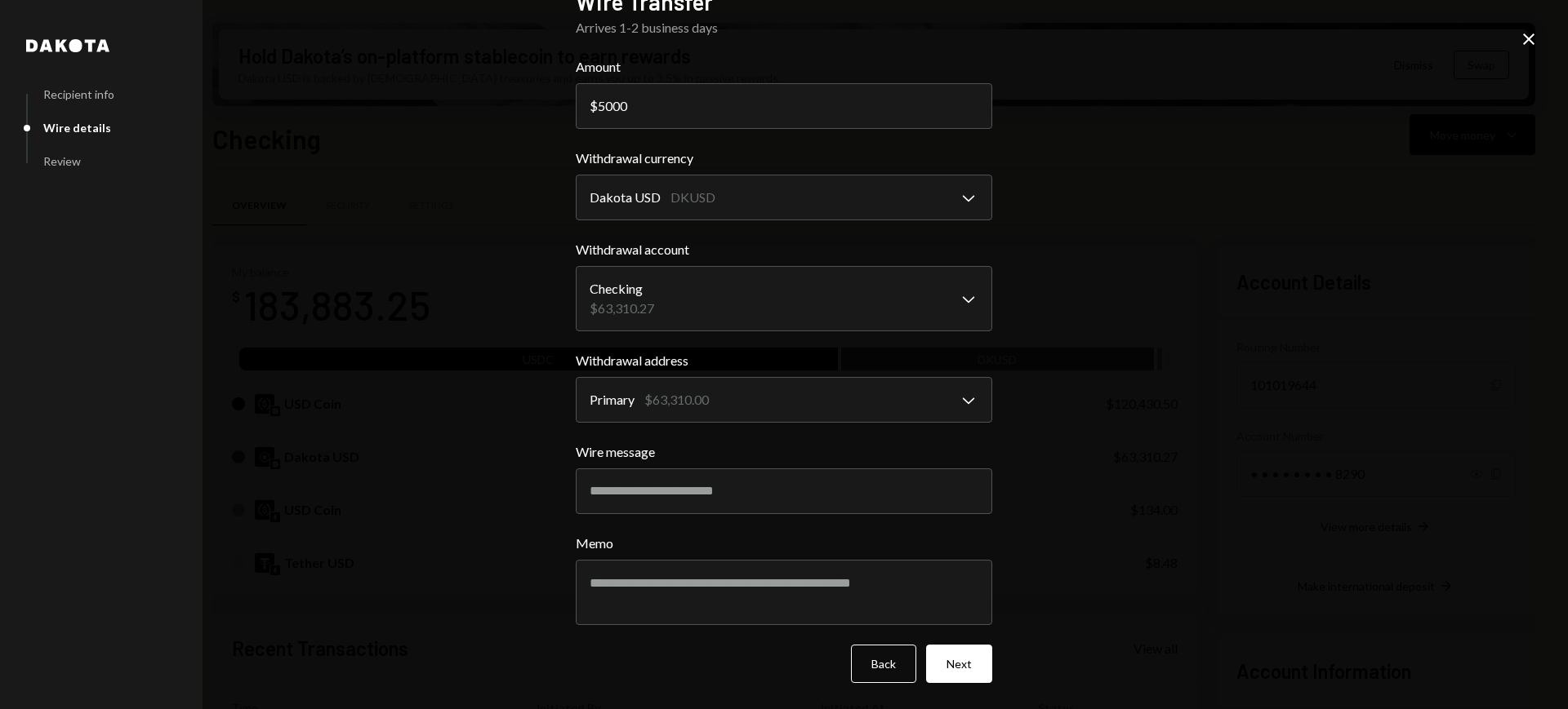
click at [915, 449] on label "Wire message" at bounding box center [783, 452] width 416 height 20
click at [915, 468] on input "Wire message" at bounding box center [783, 491] width 416 height 46
click at [881, 487] on input "Wire message" at bounding box center [783, 491] width 416 height 46
paste input "**********"
type input "**********"
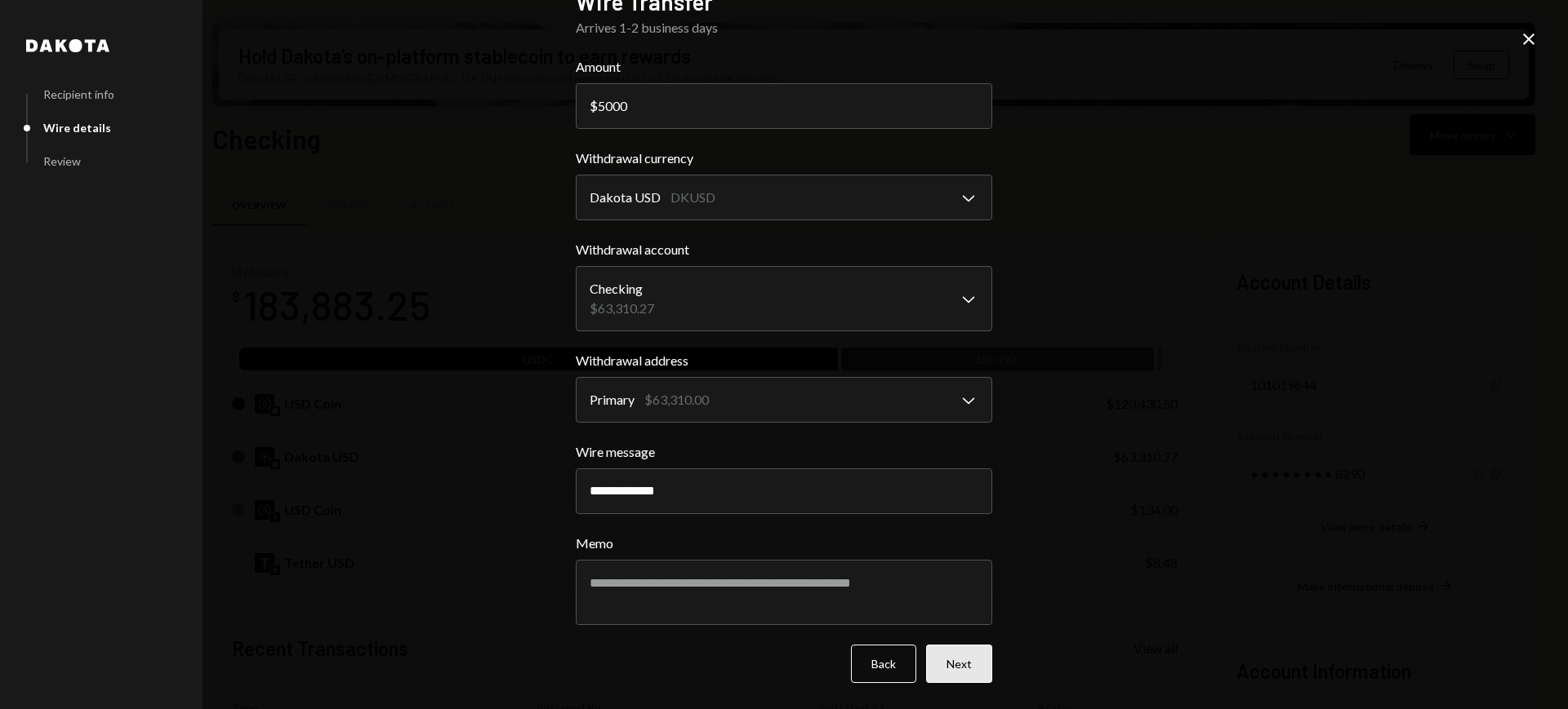
click at [956, 674] on button "Next" at bounding box center [959, 664] width 67 height 39
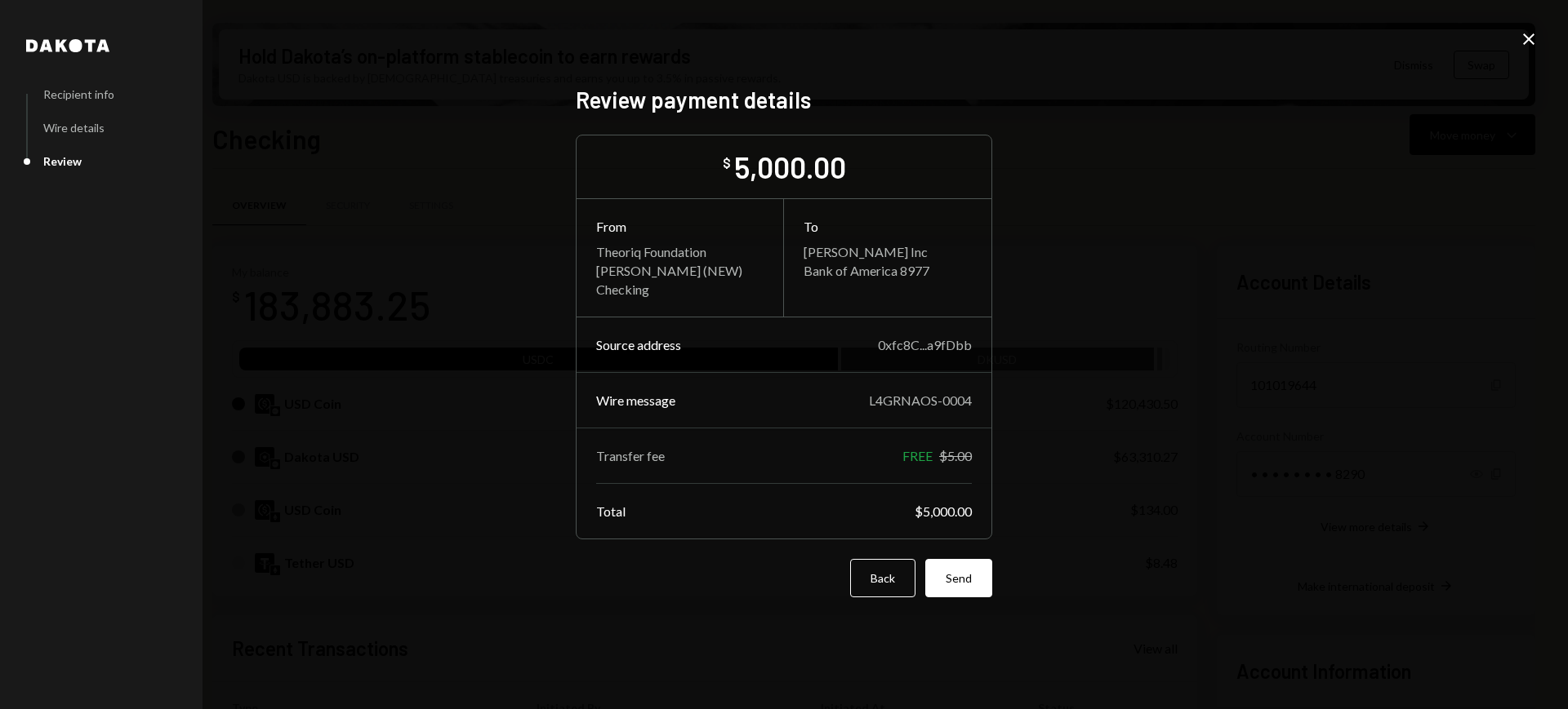
scroll to position [0, 0]
click at [977, 576] on button "Send" at bounding box center [958, 578] width 67 height 39
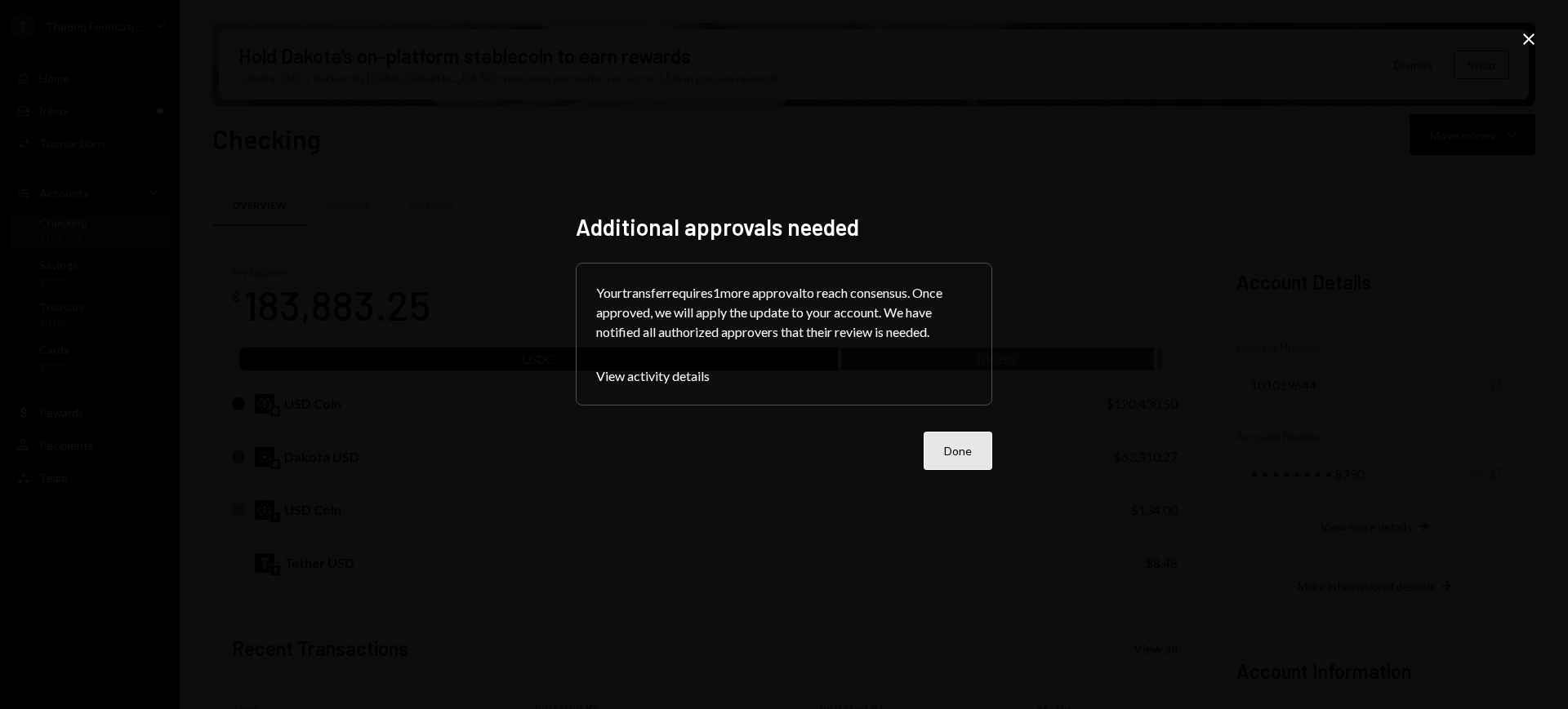
click at [965, 458] on button "Done" at bounding box center [958, 450] width 68 height 39
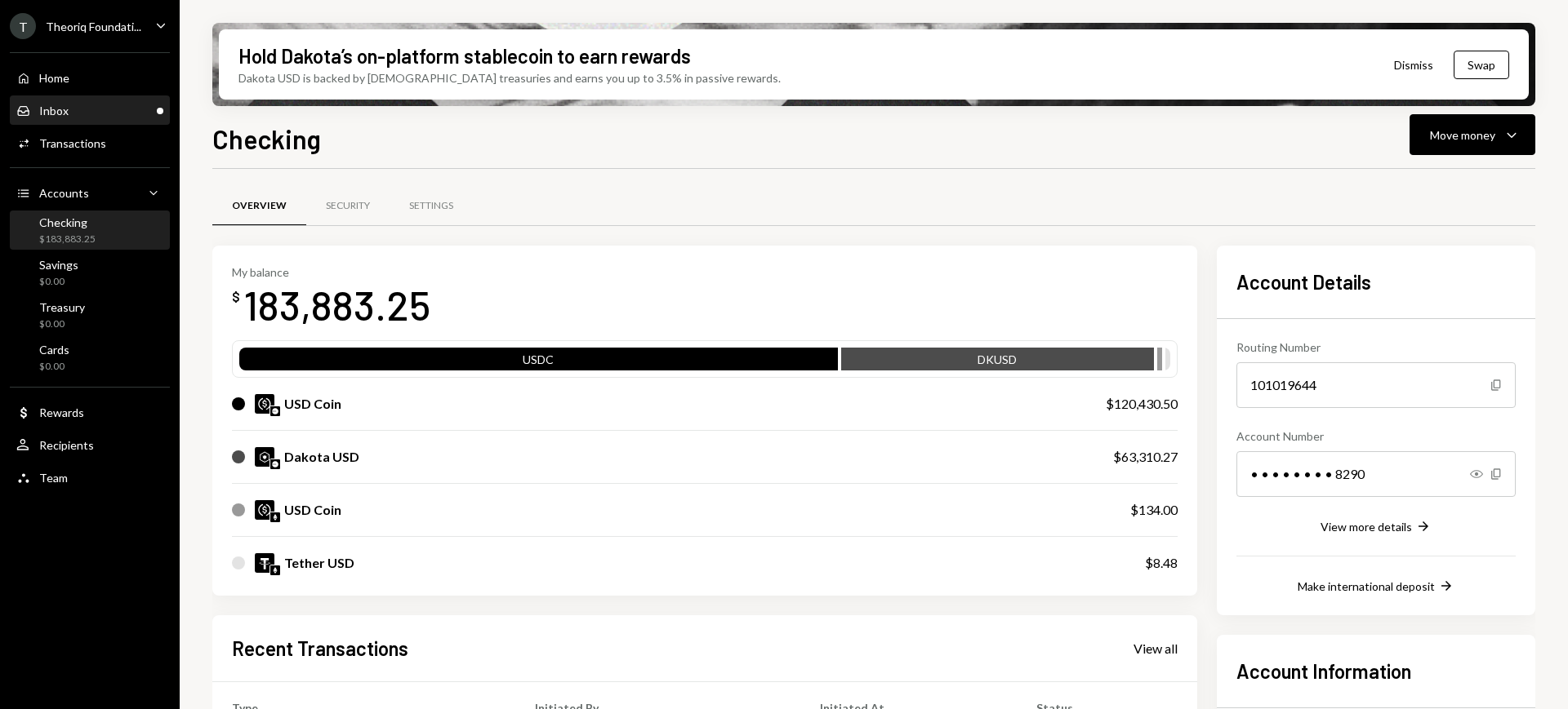
click at [74, 98] on div "Inbox Inbox" at bounding box center [89, 111] width 147 height 28
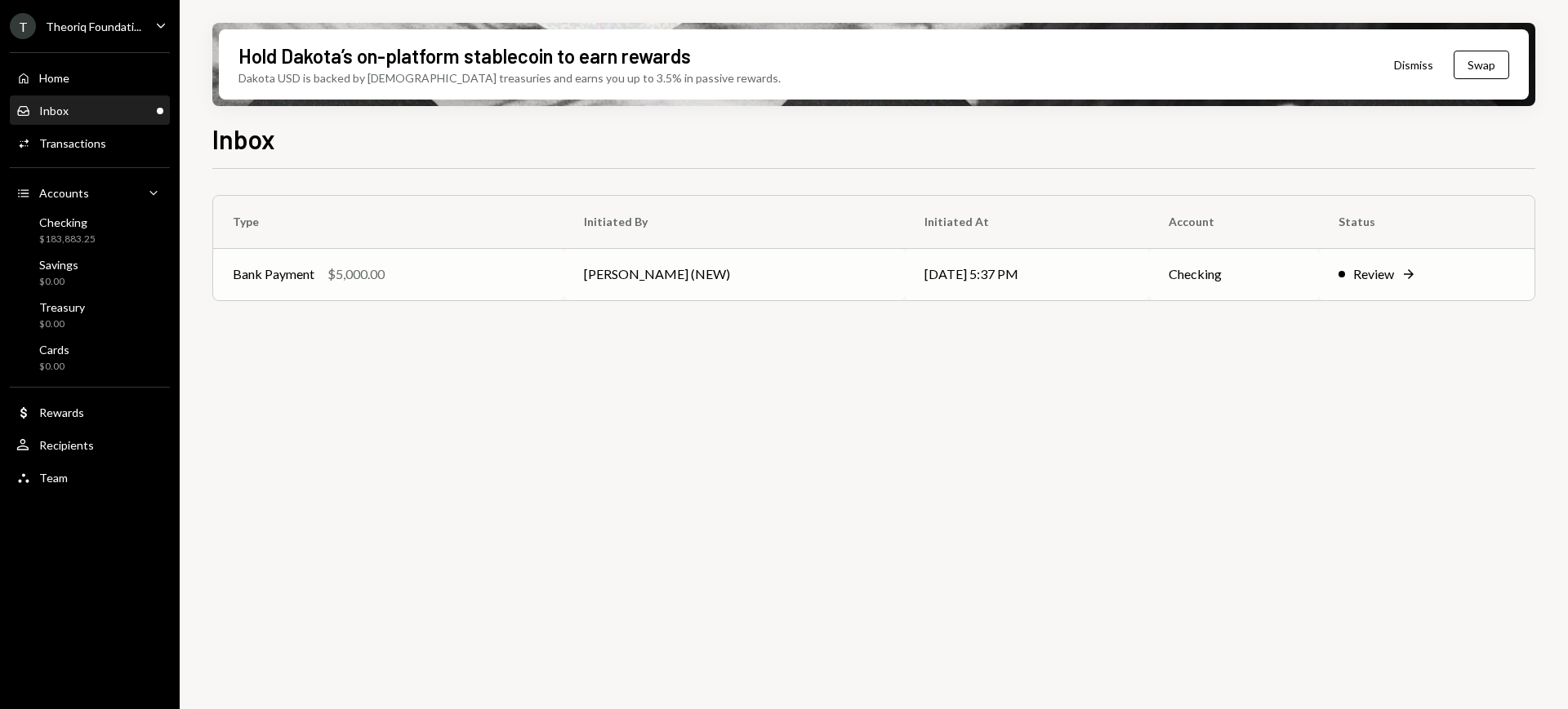
click at [1349, 261] on td "Review Right Arrow" at bounding box center [1427, 274] width 217 height 52
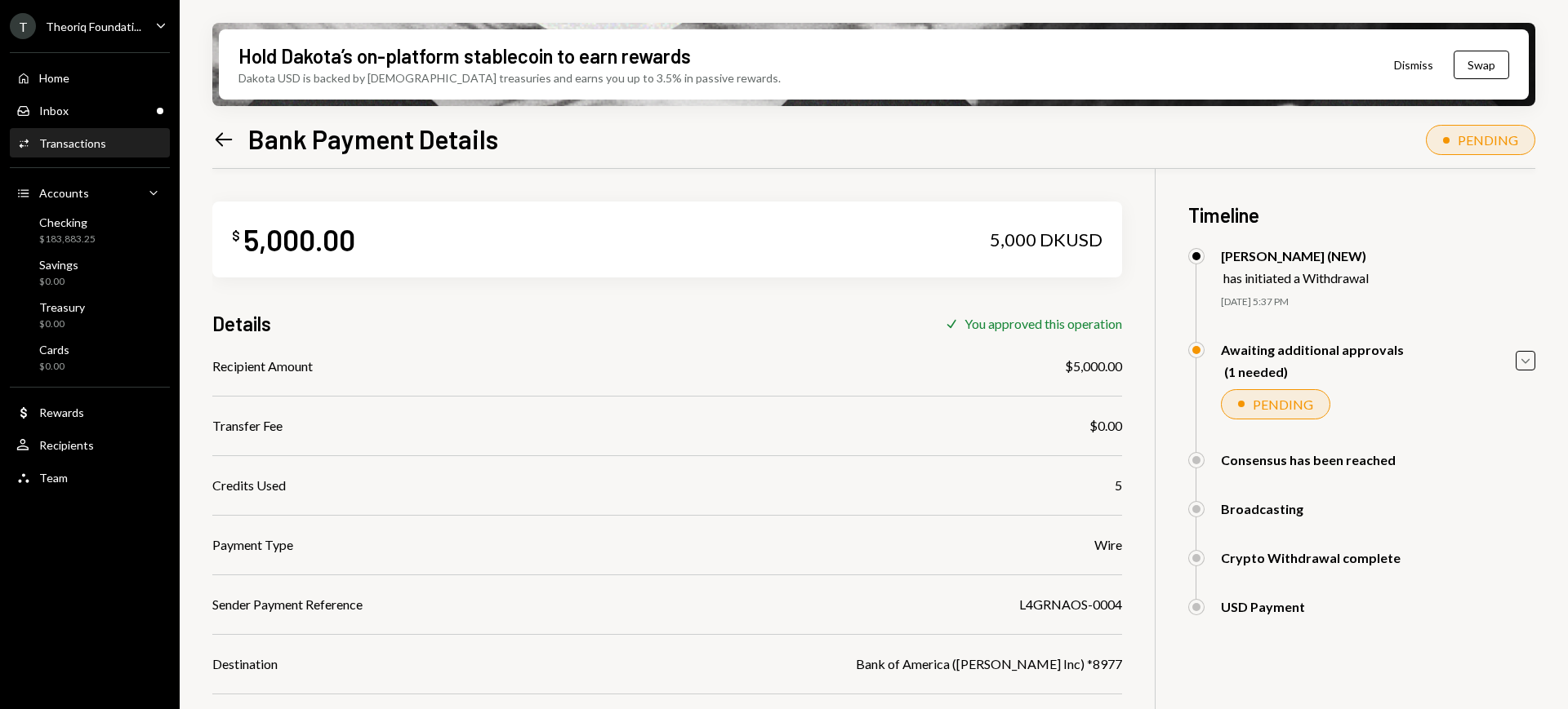
scroll to position [130, 0]
